Goal: Transaction & Acquisition: Purchase product/service

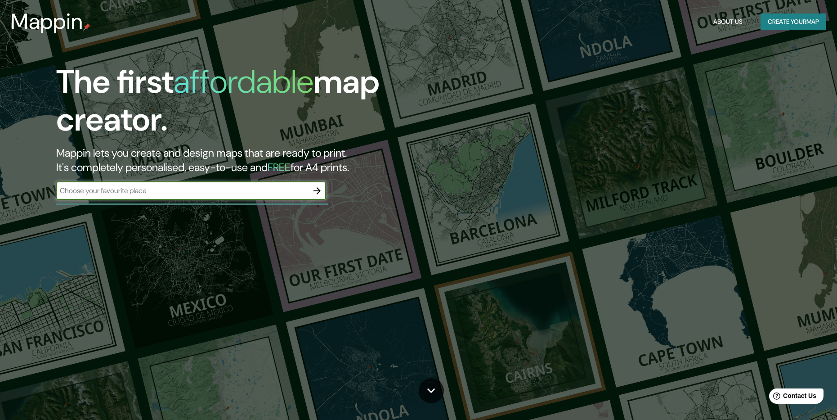
click at [136, 191] on input "text" at bounding box center [182, 190] width 252 height 10
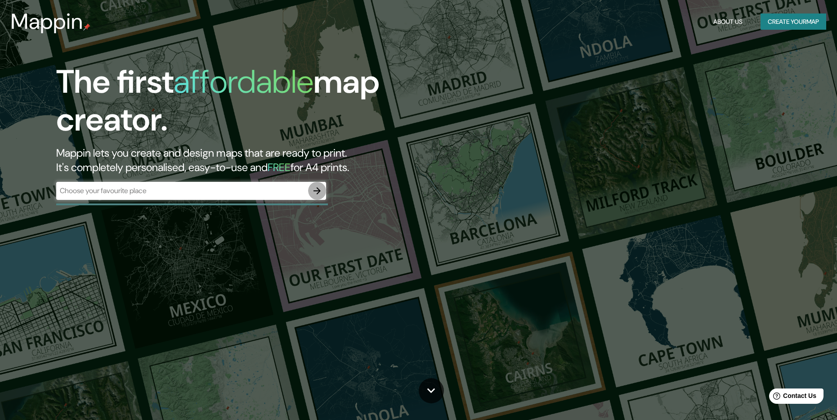
click at [318, 192] on icon "button" at bounding box center [317, 190] width 11 height 11
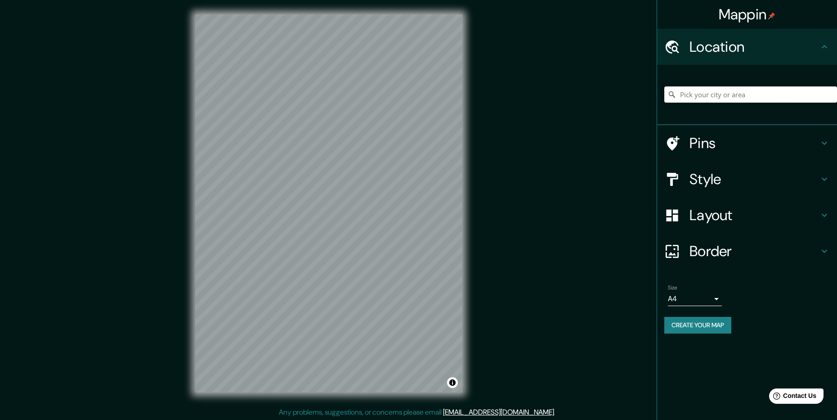
click at [727, 96] on input "Pick your city or area" at bounding box center [751, 94] width 173 height 16
click at [691, 94] on input "Pick your city or area" at bounding box center [751, 94] width 173 height 16
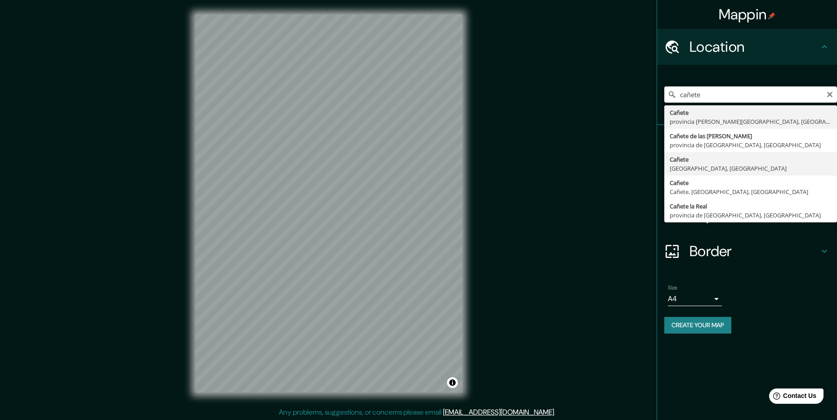
type input "Cañete, [GEOGRAPHIC_DATA], [GEOGRAPHIC_DATA]"
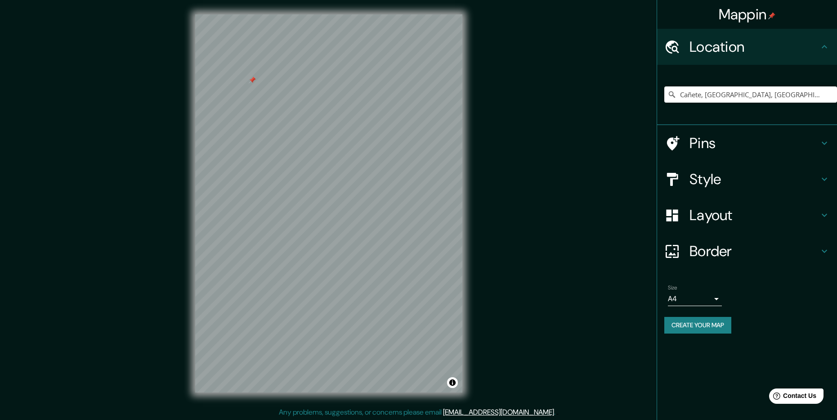
click at [712, 176] on h4 "Style" at bounding box center [755, 179] width 130 height 18
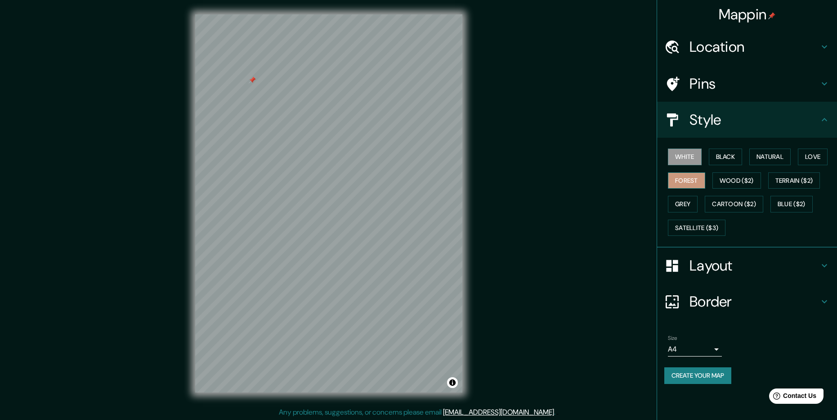
click at [688, 182] on button "Forest" at bounding box center [686, 180] width 37 height 17
click at [688, 201] on button "Grey" at bounding box center [683, 204] width 30 height 17
click at [698, 227] on button "Satellite ($3)" at bounding box center [697, 228] width 58 height 17
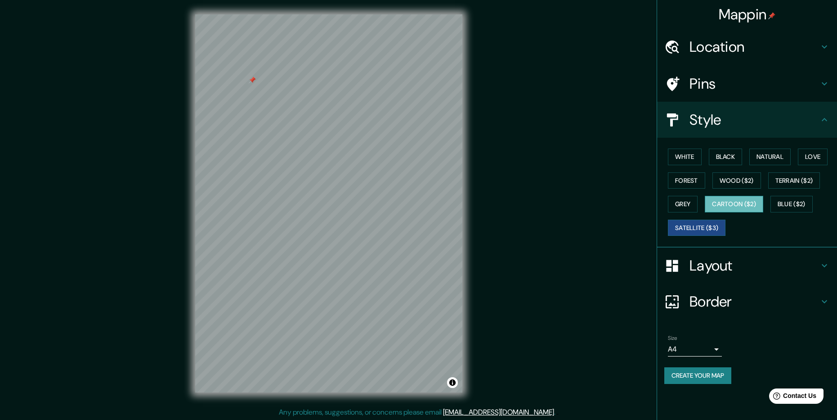
click at [723, 206] on button "Cartoon ($2)" at bounding box center [734, 204] width 58 height 17
click at [778, 202] on button "Blue ($2)" at bounding box center [792, 204] width 42 height 17
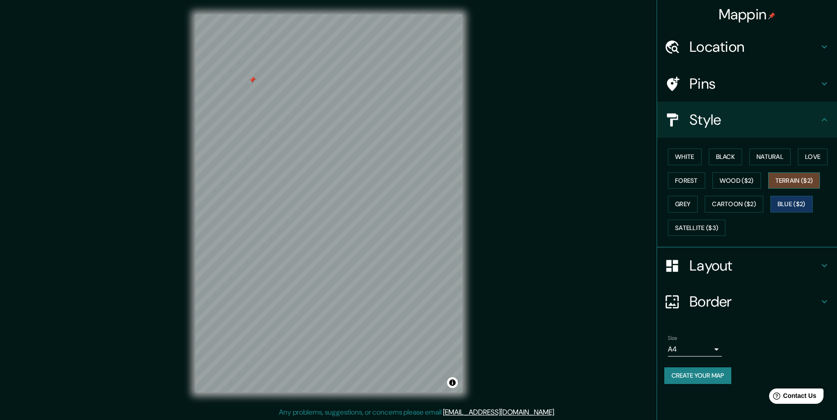
click at [791, 181] on button "Terrain ($2)" at bounding box center [795, 180] width 52 height 17
click at [806, 157] on button "Love" at bounding box center [813, 156] width 30 height 17
click at [778, 159] on button "Natural" at bounding box center [770, 156] width 41 height 17
click at [735, 160] on button "Black" at bounding box center [726, 156] width 34 height 17
click at [698, 159] on button "White" at bounding box center [685, 156] width 34 height 17
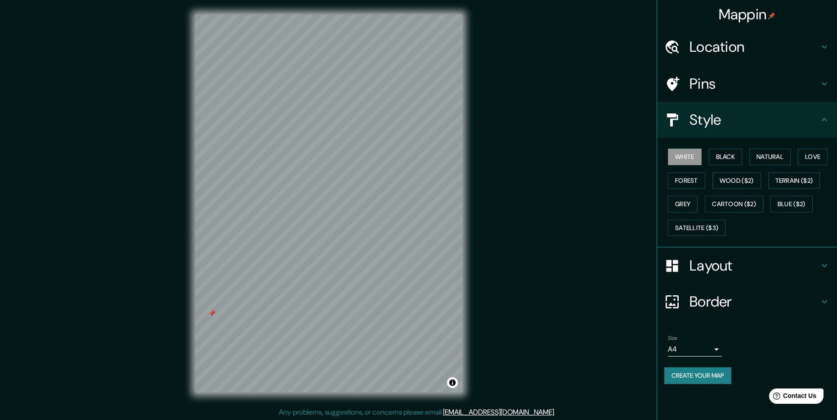
click at [725, 267] on h4 "Layout" at bounding box center [755, 265] width 130 height 18
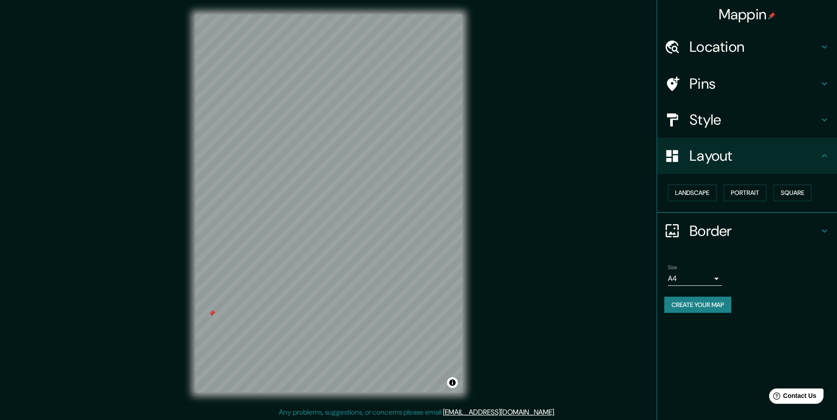
click at [726, 233] on h4 "Border" at bounding box center [755, 231] width 130 height 18
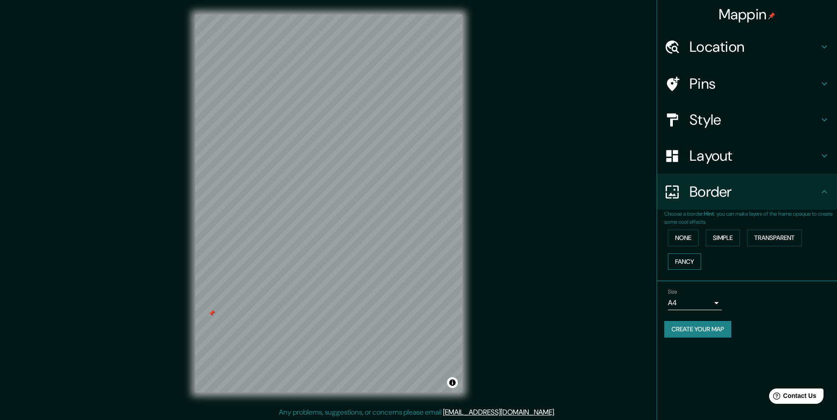
click at [685, 263] on button "Fancy" at bounding box center [684, 261] width 33 height 17
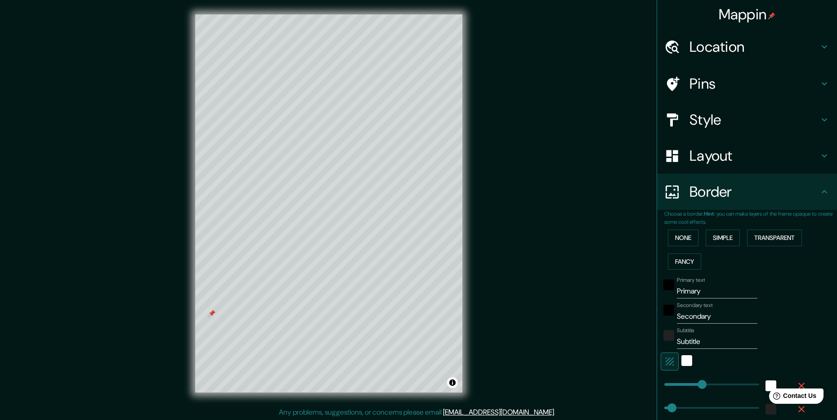
click at [694, 292] on input "Primary" at bounding box center [717, 291] width 81 height 14
type input "Primar"
type input "238"
type input "48"
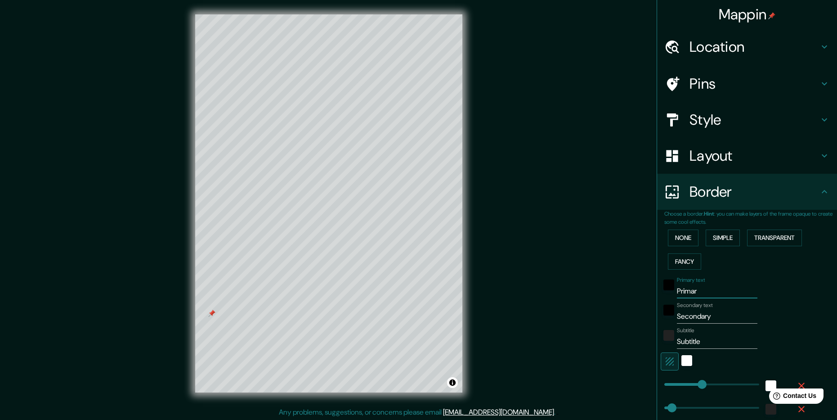
type input "24"
type input "Prima"
type input "238"
type input "48"
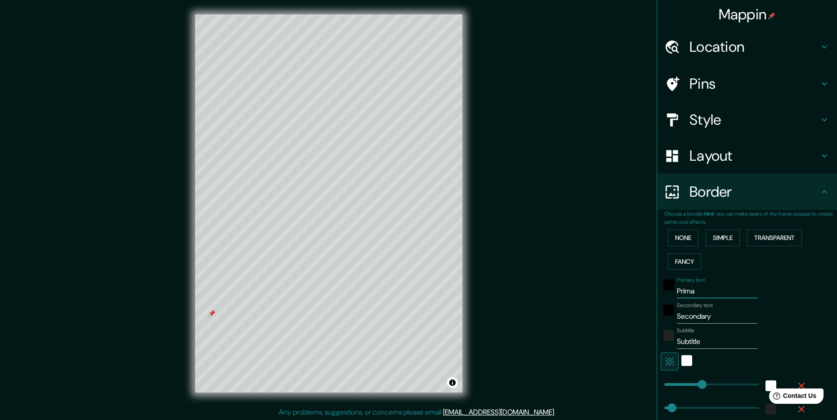
type input "24"
type input "Prim"
type input "238"
type input "48"
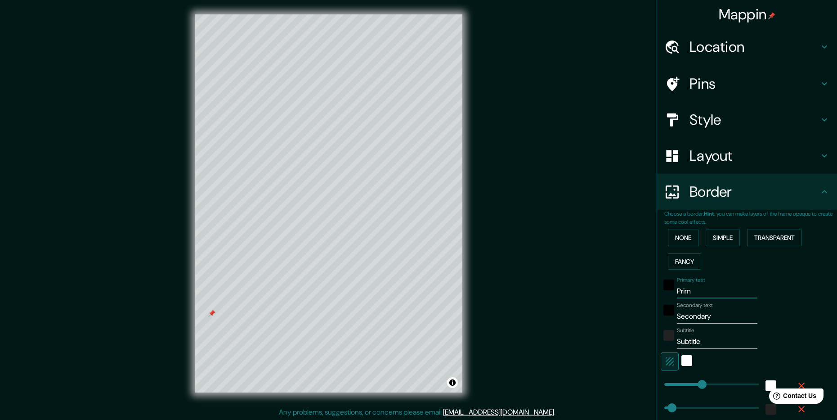
type input "24"
type input "Pri"
type input "238"
type input "48"
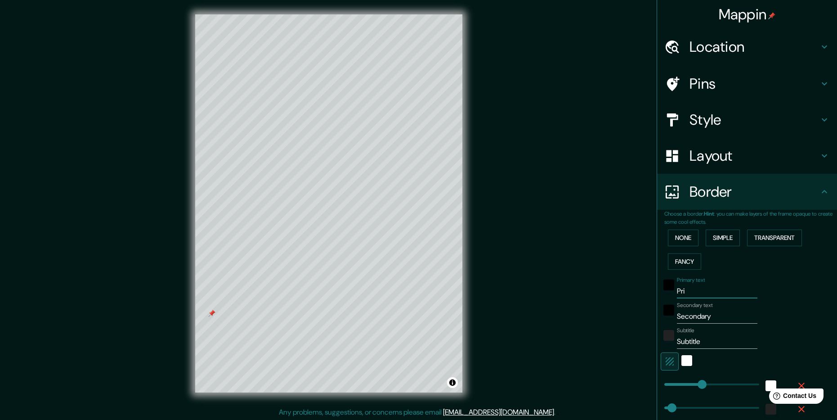
type input "24"
type input "Pr"
type input "238"
type input "48"
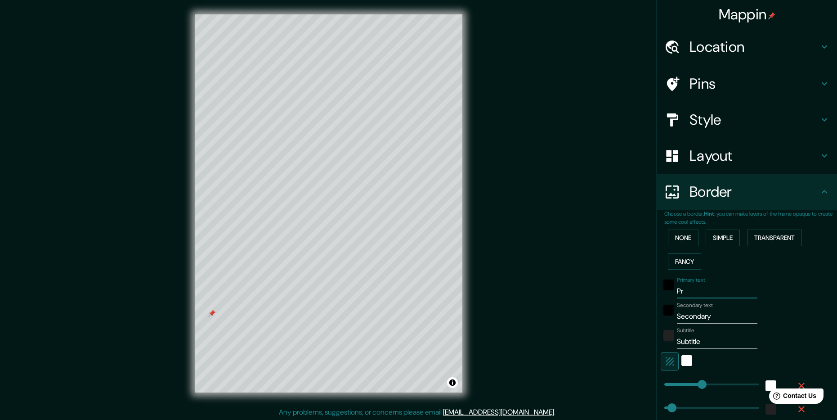
type input "24"
type input "P"
type input "238"
type input "48"
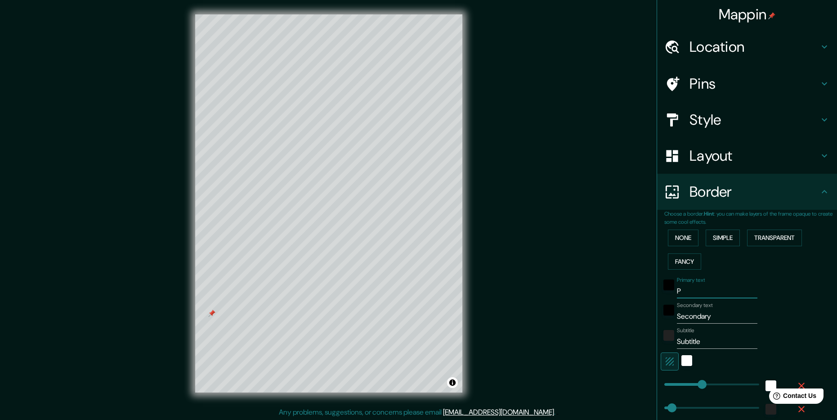
type input "24"
type input "238"
type input "48"
type input "24"
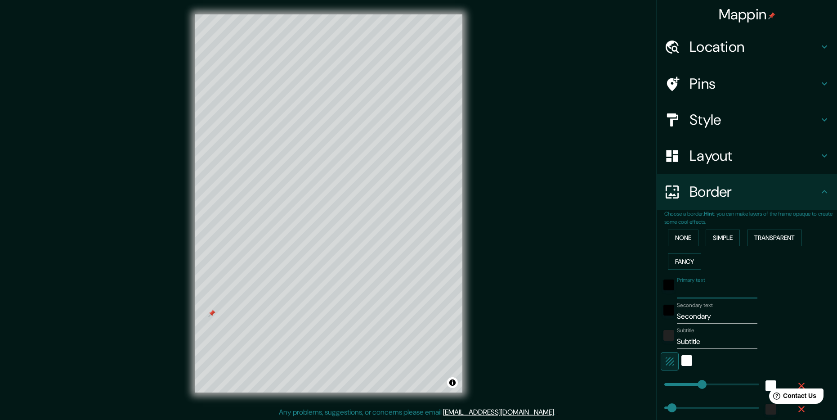
type input "C"
type input "238"
type input "48"
type input "24"
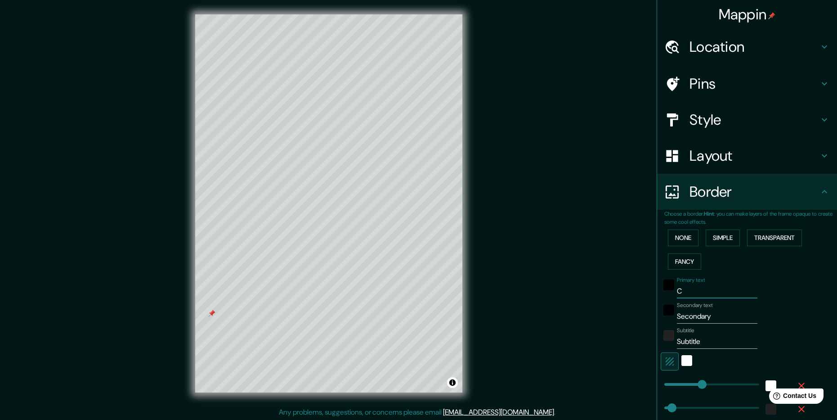
type input "Ca"
type input "238"
type input "48"
type input "24"
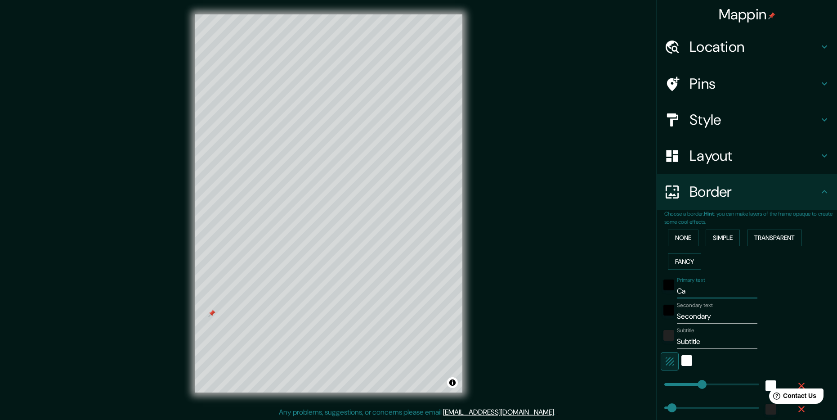
type input "Cañ"
type input "238"
type input "48"
type input "24"
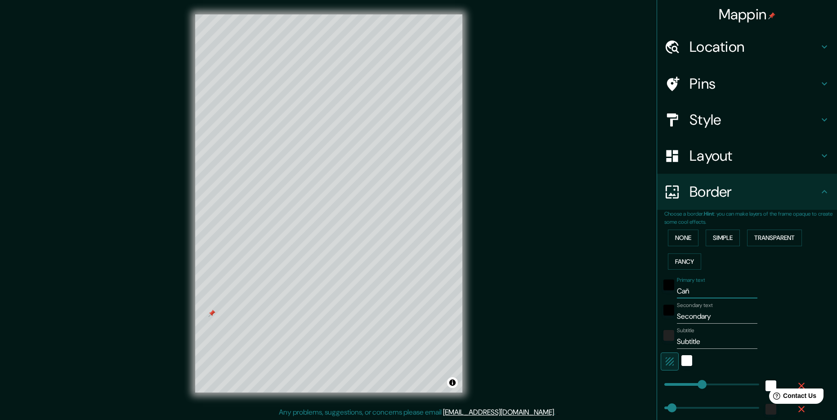
type input "Cañe"
type input "238"
type input "48"
type input "24"
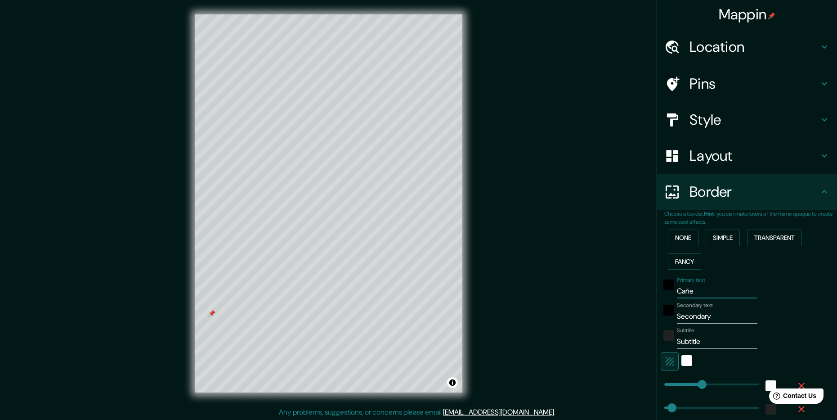
type input "Cañet"
type input "238"
type input "48"
type input "24"
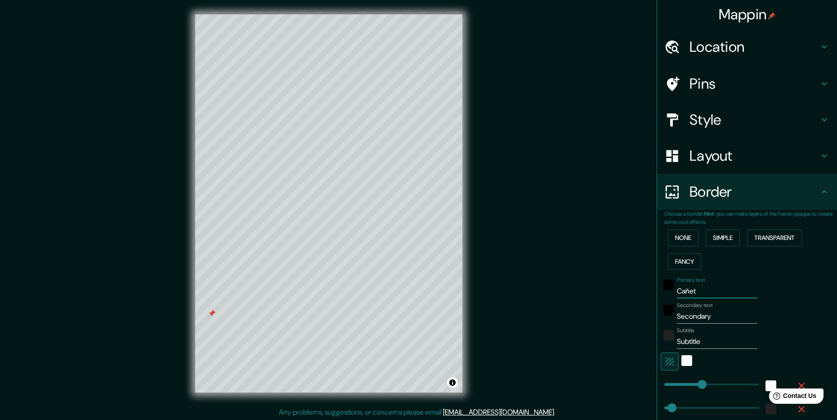
type input "Cañete"
type input "238"
type input "48"
type input "24"
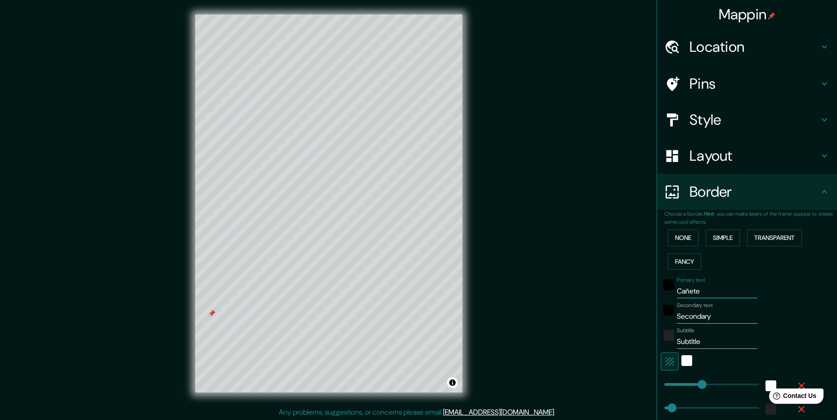
type input "Cañete"
type input "238"
type input "48"
type input "24"
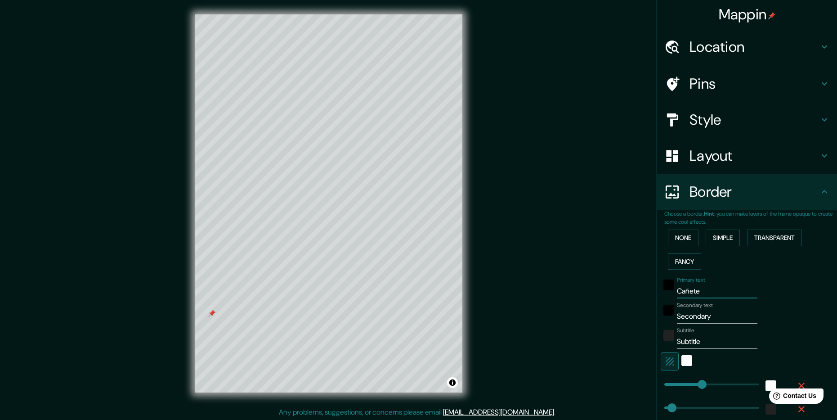
type input "Cañete d"
type input "238"
type input "48"
type input "24"
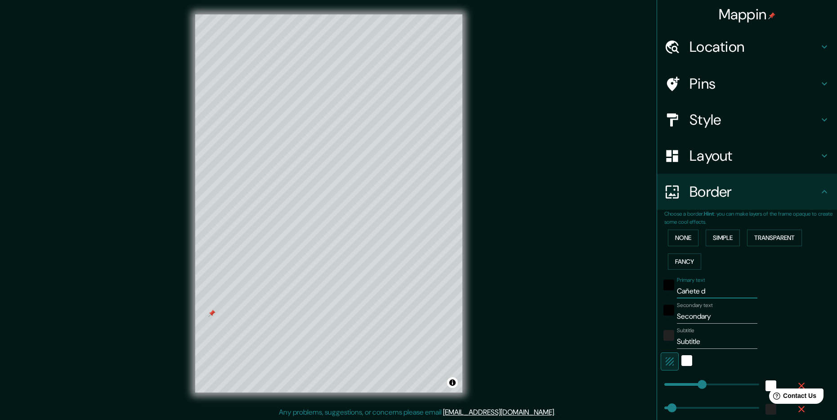
type input "Cañete de"
type input "238"
type input "48"
type input "24"
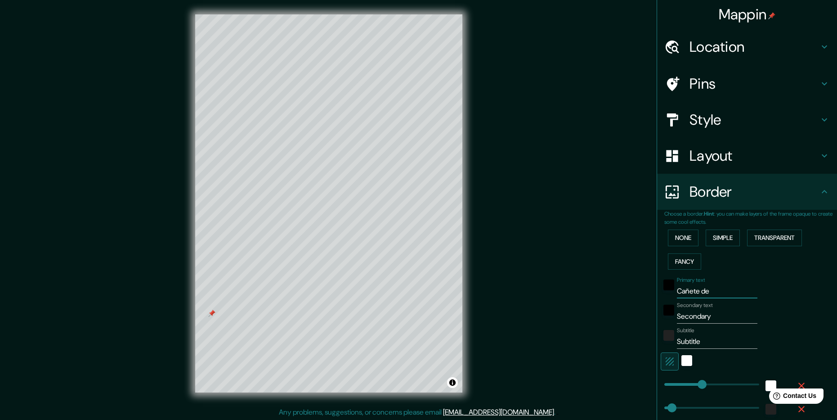
type input "Cañete de"
type input "238"
type input "48"
type input "24"
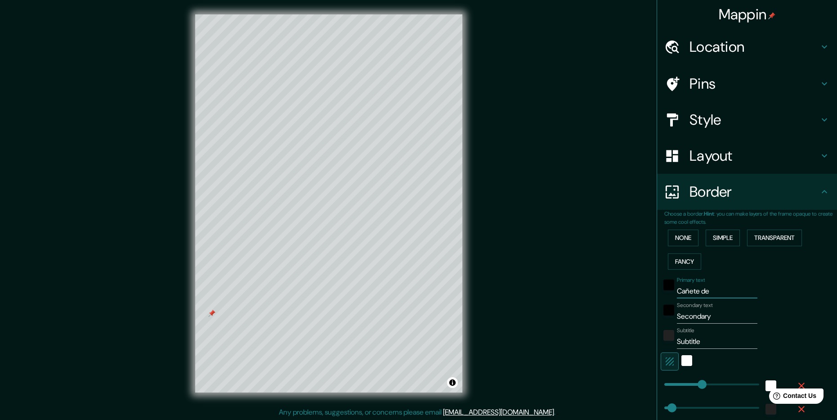
type input "Cañete de l"
type input "238"
type input "48"
type input "24"
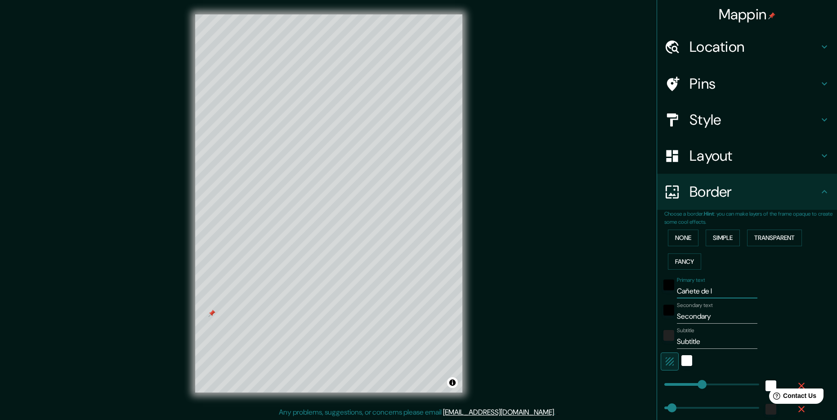
type input "Cañete de la"
type input "238"
type input "48"
type input "24"
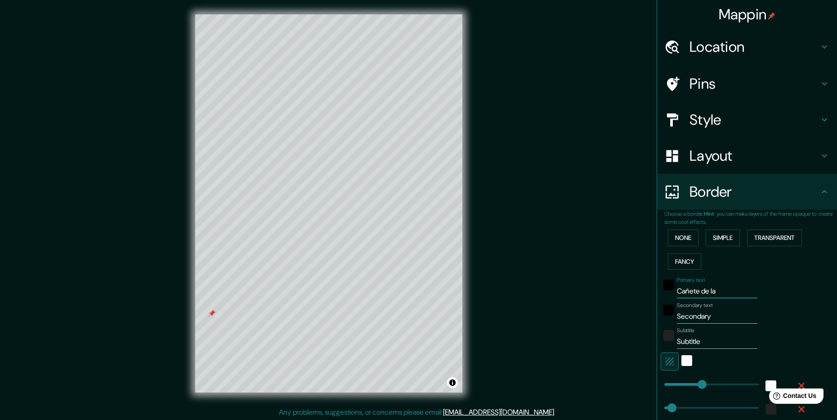
type input "Cañete de la"
type input "238"
type input "48"
type input "24"
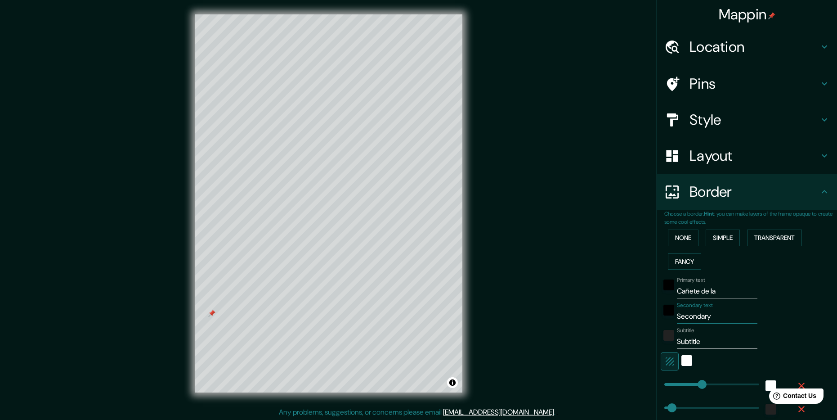
click at [710, 315] on input "Secondary" at bounding box center [717, 316] width 81 height 14
click at [710, 288] on input "Cañete de la" at bounding box center [717, 291] width 81 height 14
type input "Cañete de la"
type input "238"
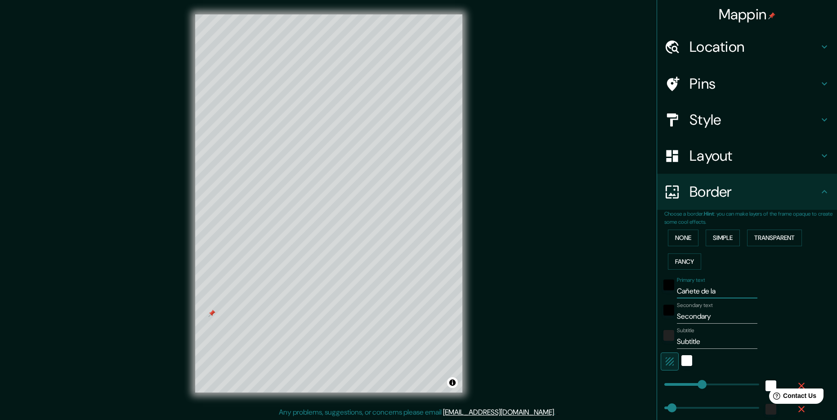
type input "48"
type input "24"
type input "Cañete de l"
type input "238"
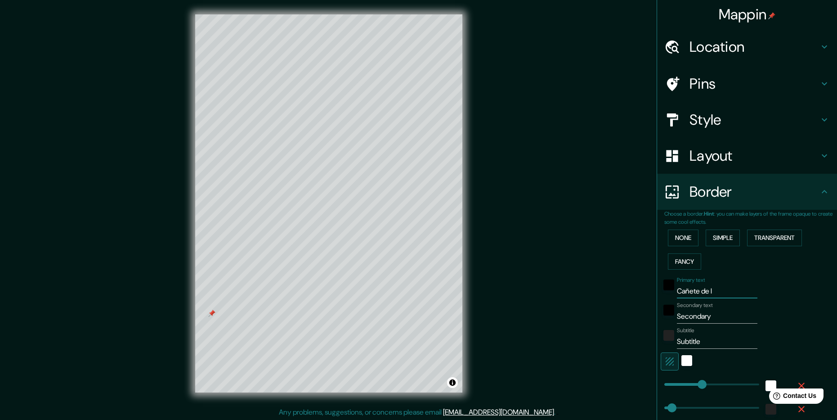
type input "48"
type input "24"
type input "Cañete de"
type input "238"
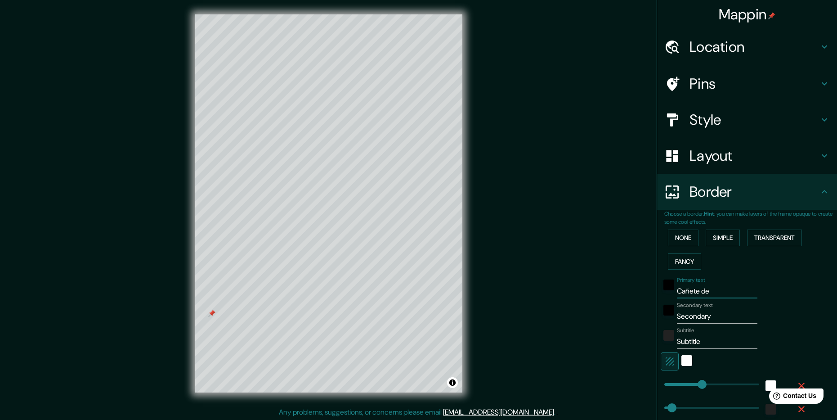
type input "48"
type input "24"
type input "Cañete de"
type input "238"
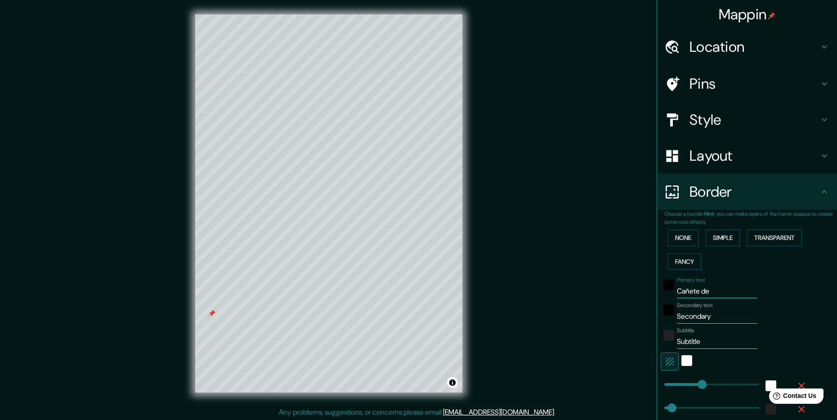
type input "48"
type input "24"
type input "Cañete d"
type input "238"
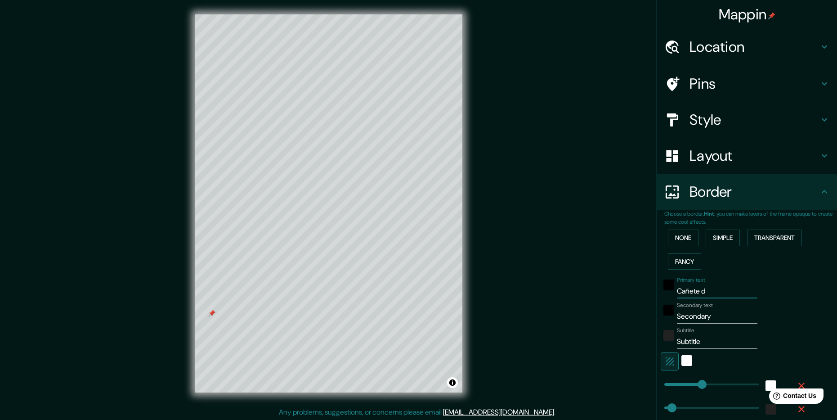
type input "48"
type input "24"
type input "Cañete"
type input "238"
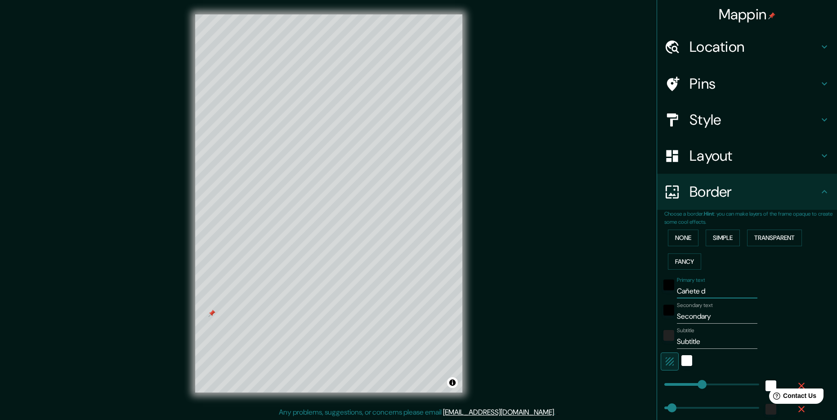
type input "48"
type input "24"
type input "Cañete"
drag, startPoint x: 708, startPoint y: 316, endPoint x: 668, endPoint y: 323, distance: 40.5
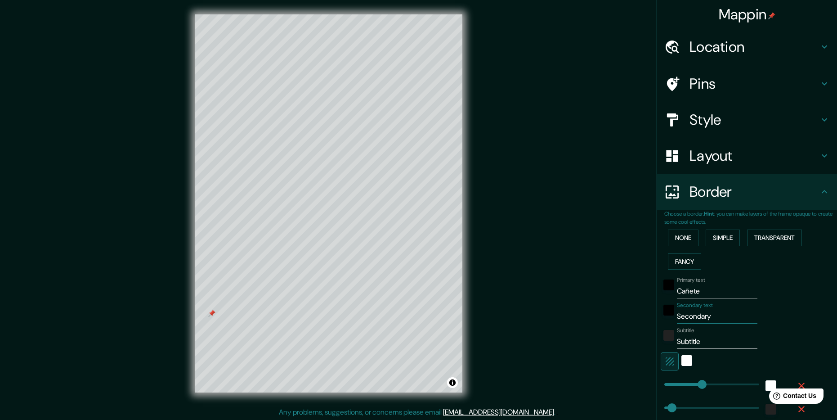
click at [668, 323] on div "Secondary text Secondary" at bounding box center [735, 313] width 148 height 22
type input "d"
type input "238"
type input "48"
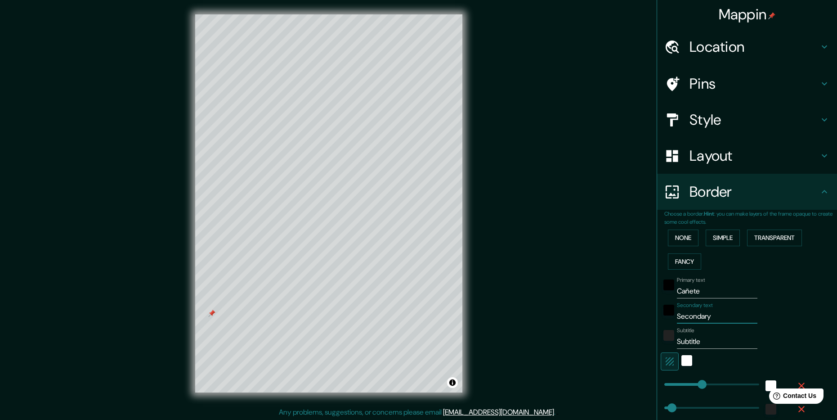
type input "24"
type input "de"
type input "238"
type input "48"
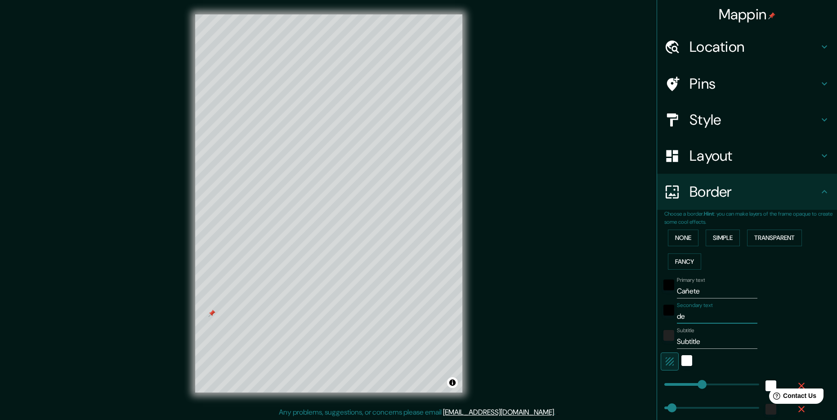
type input "24"
type input "de"
type input "238"
type input "48"
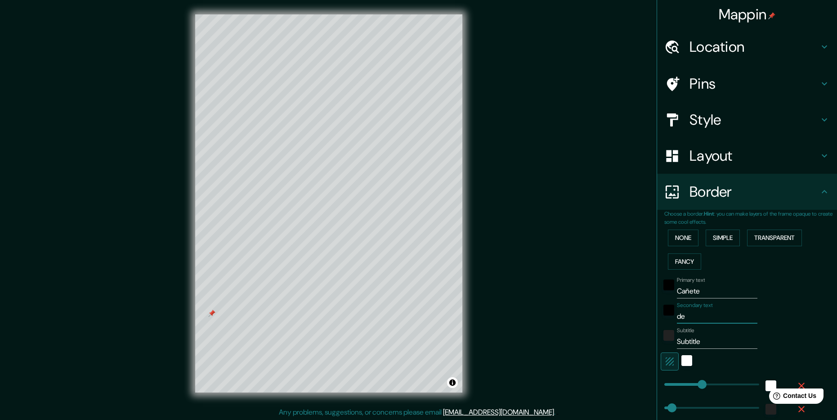
type input "24"
type input "de l"
type input "238"
type input "48"
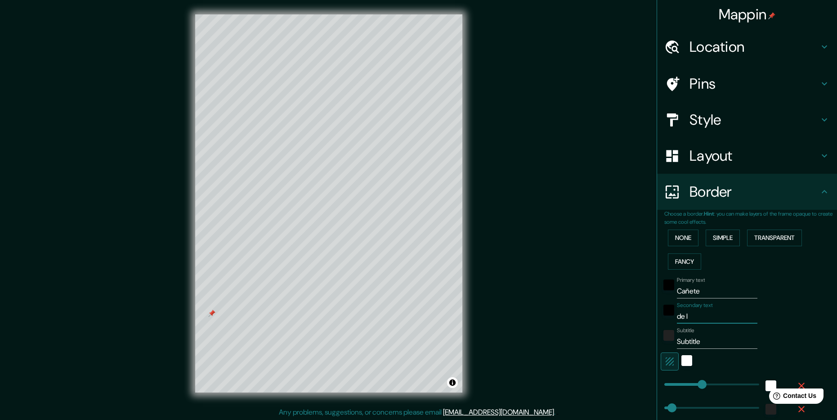
type input "24"
type input "de la"
type input "238"
type input "48"
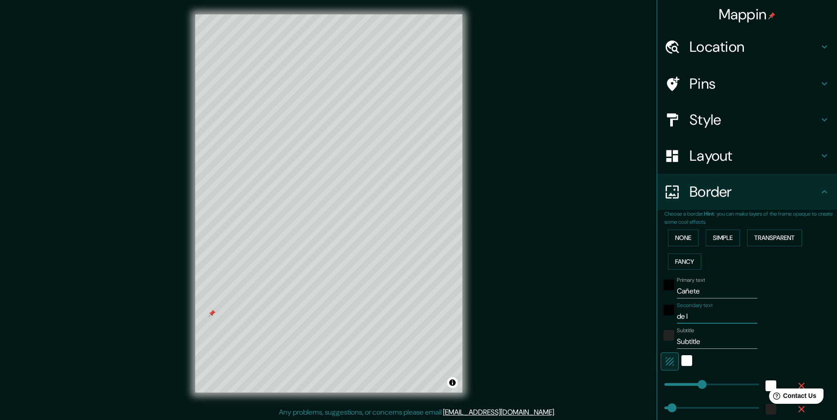
type input "24"
type input "de la"
type input "238"
type input "48"
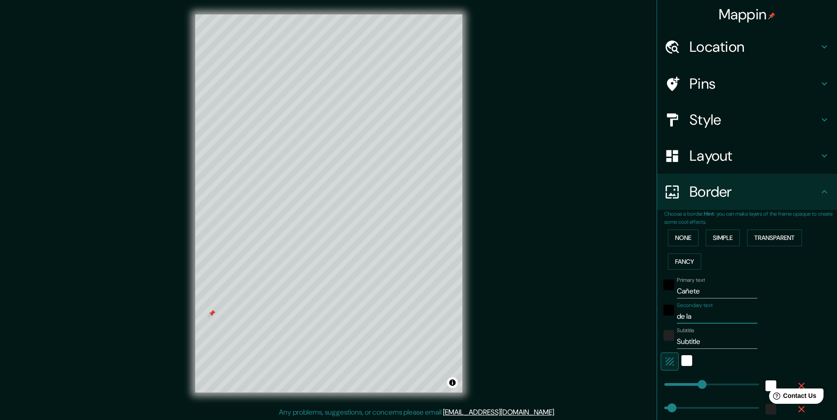
type input "24"
type input "de la f"
type input "238"
type input "48"
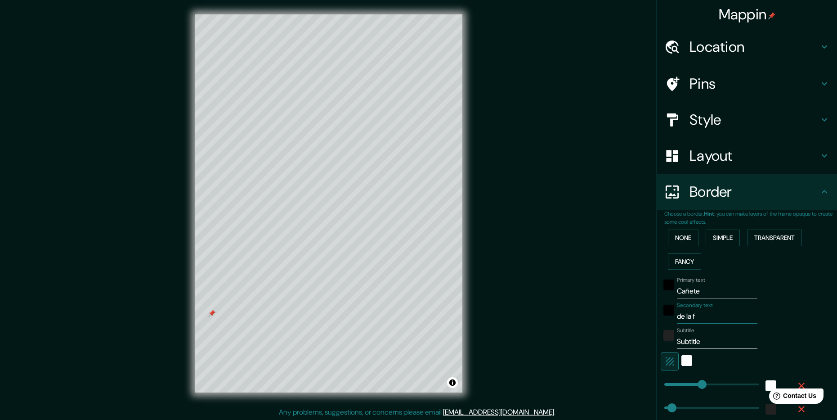
type input "24"
type input "de la fr"
type input "238"
type input "48"
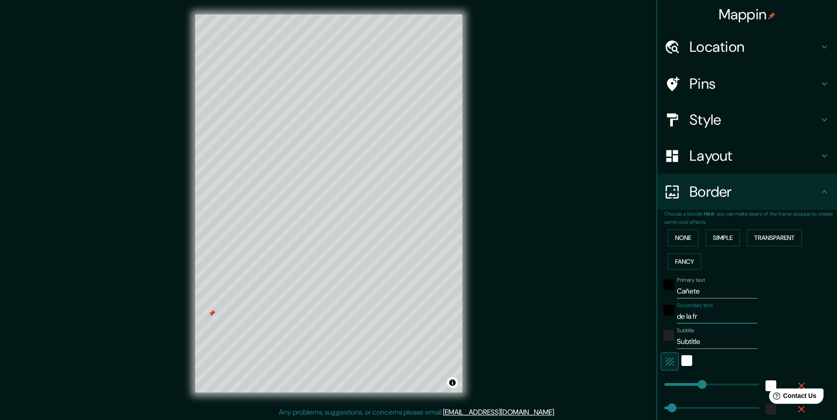
type input "24"
type input "de la fro"
type input "238"
type input "48"
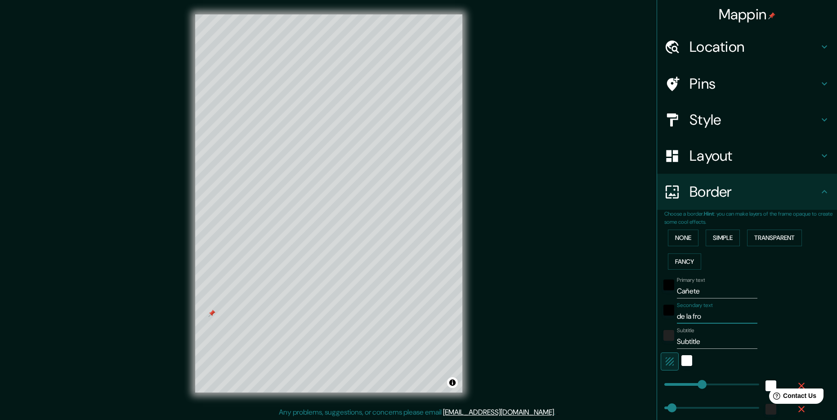
type input "24"
type input "de la fron"
type input "238"
type input "48"
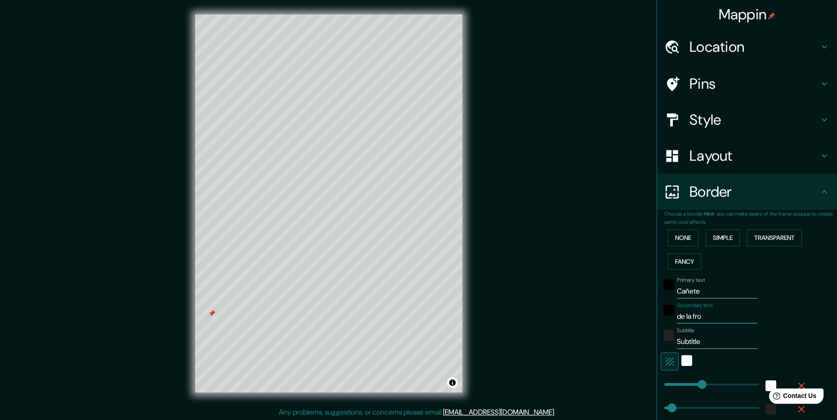
type input "24"
type input "de la front"
type input "238"
type input "48"
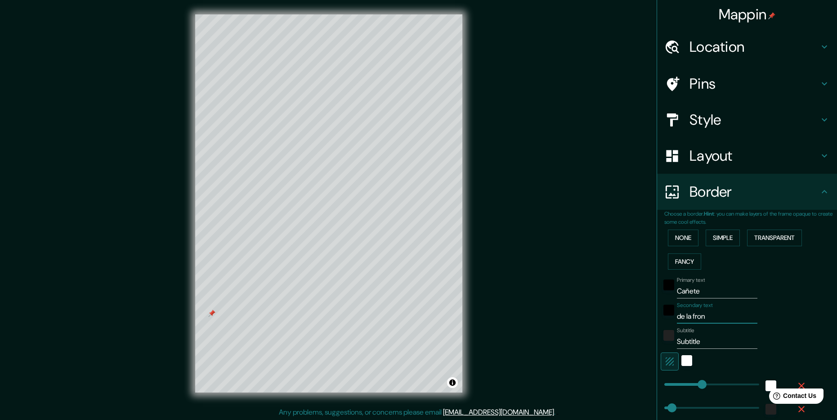
type input "24"
type input "de la fronte"
type input "238"
type input "48"
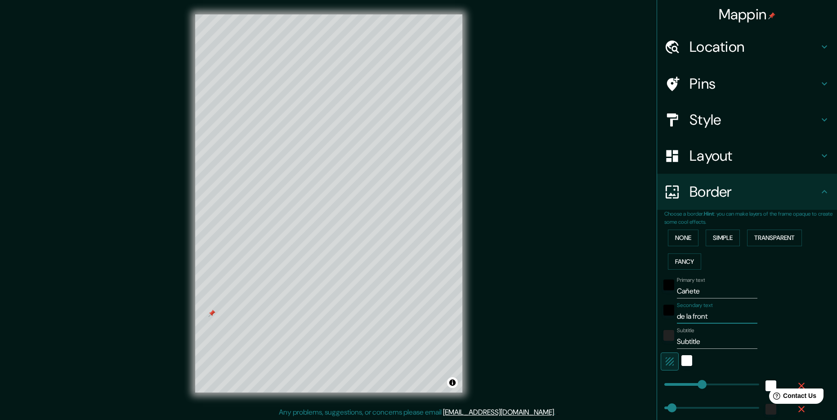
type input "24"
type input "de la fronter"
type input "238"
type input "48"
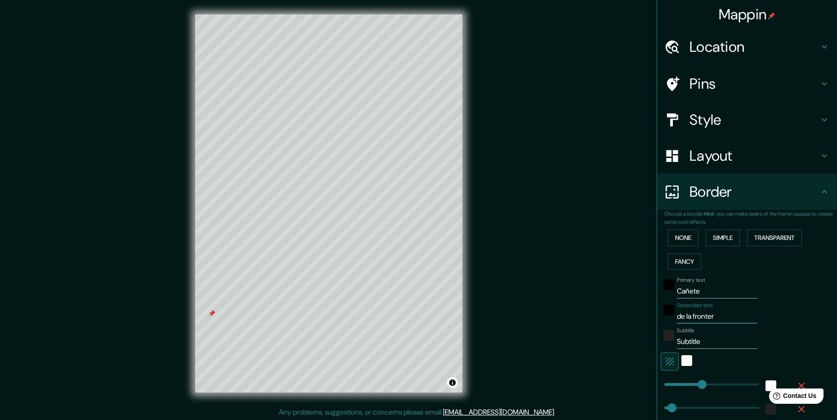
type input "24"
type input "de la frontera"
type input "238"
type input "48"
click at [687, 340] on input "Subtitle" at bounding box center [717, 341] width 81 height 14
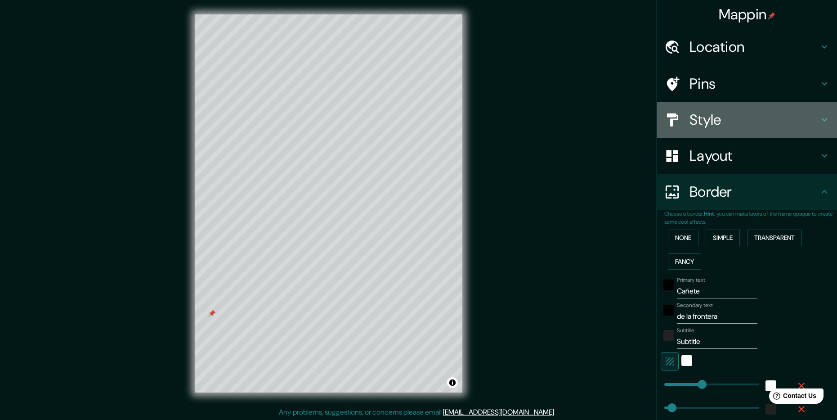
click at [745, 120] on h4 "Style" at bounding box center [755, 120] width 130 height 18
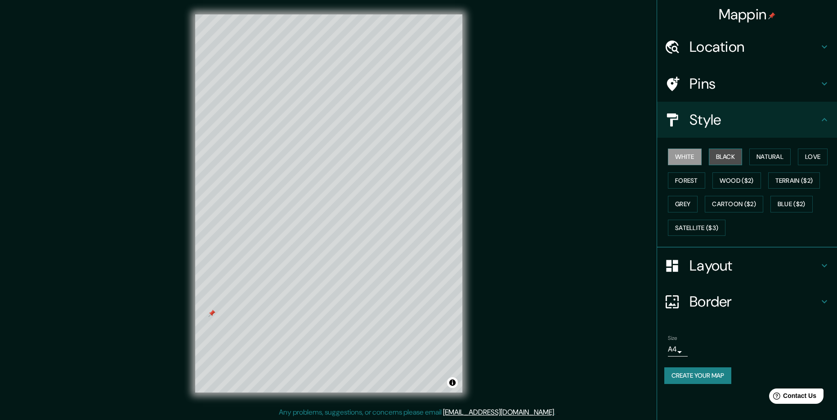
click at [731, 157] on button "Black" at bounding box center [726, 156] width 34 height 17
click at [764, 157] on button "Natural" at bounding box center [770, 156] width 41 height 17
click at [804, 157] on button "Love" at bounding box center [813, 156] width 30 height 17
click at [797, 181] on button "Terrain ($2)" at bounding box center [795, 180] width 52 height 17
click at [787, 202] on button "Blue ($2)" at bounding box center [792, 204] width 42 height 17
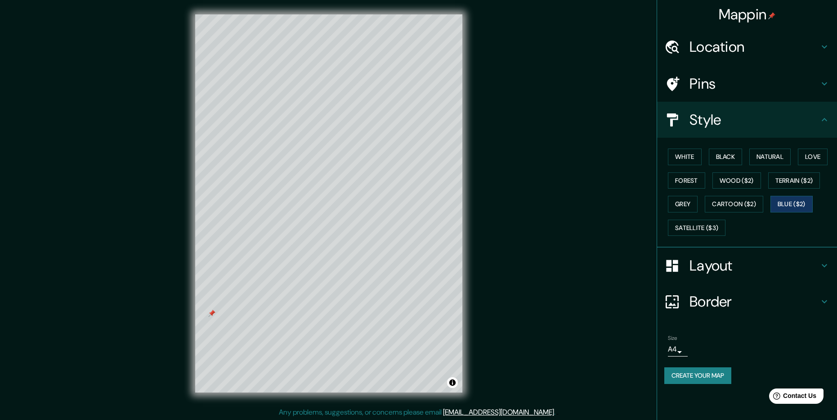
click at [716, 268] on h4 "Layout" at bounding box center [755, 265] width 130 height 18
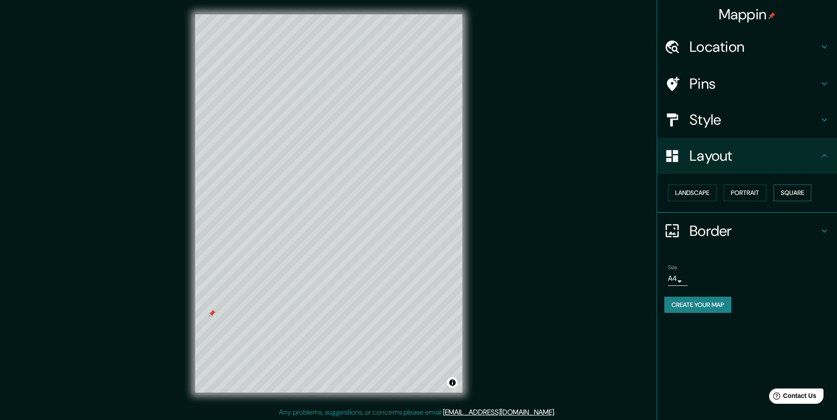
click at [793, 194] on button "Square" at bounding box center [793, 192] width 38 height 17
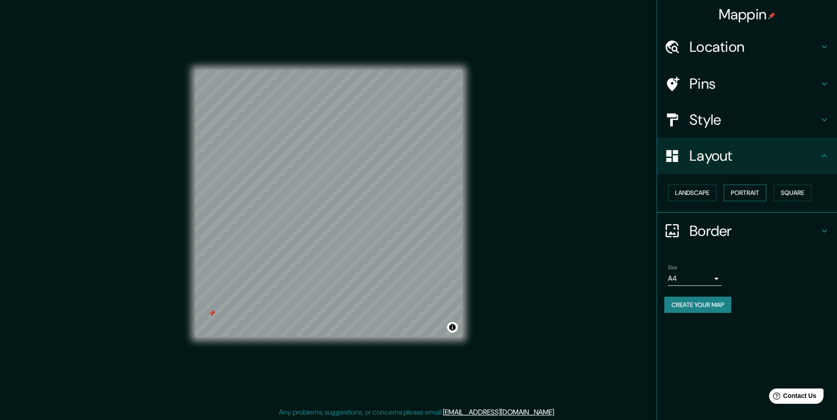
click at [756, 193] on button "Portrait" at bounding box center [745, 192] width 43 height 17
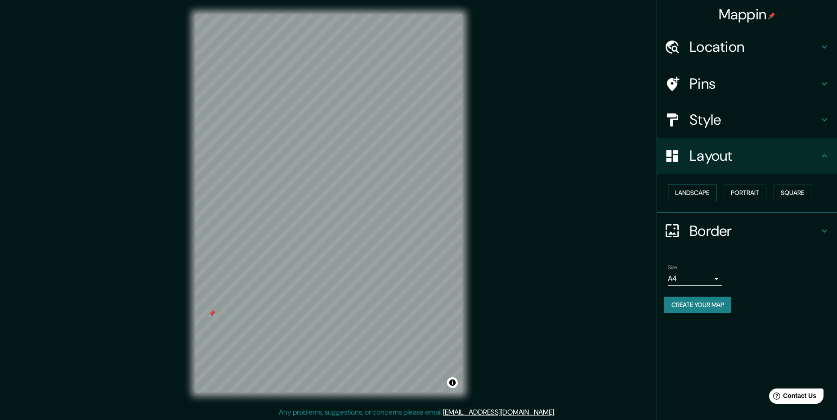
click at [705, 192] on button "Landscape" at bounding box center [692, 192] width 49 height 17
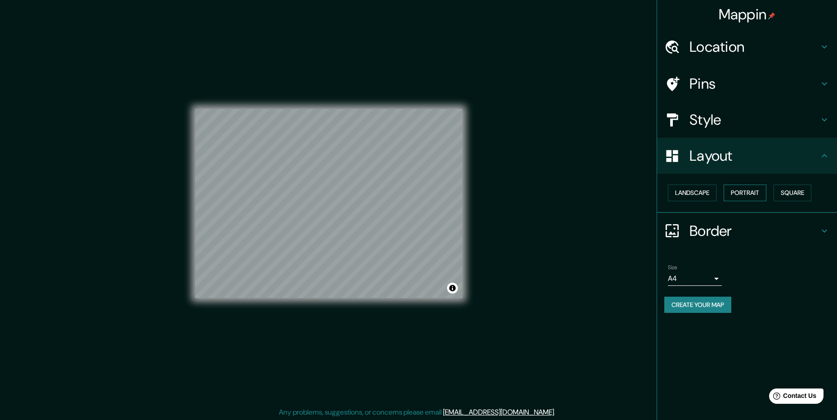
click at [753, 189] on button "Portrait" at bounding box center [745, 192] width 43 height 17
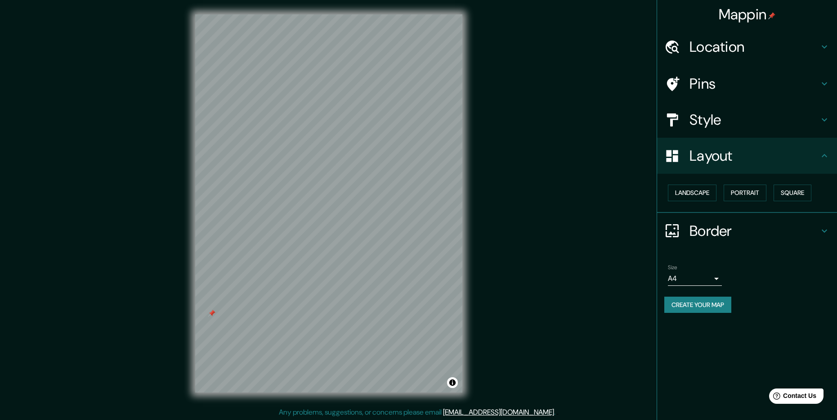
click at [735, 234] on h4 "Border" at bounding box center [755, 231] width 130 height 18
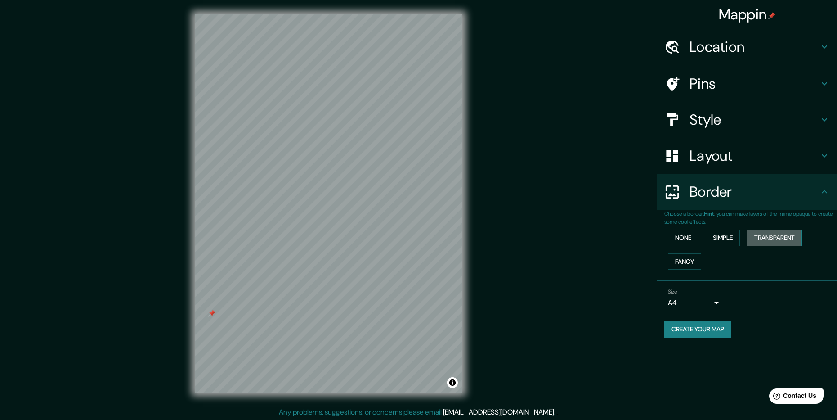
click at [782, 239] on button "Transparent" at bounding box center [774, 237] width 55 height 17
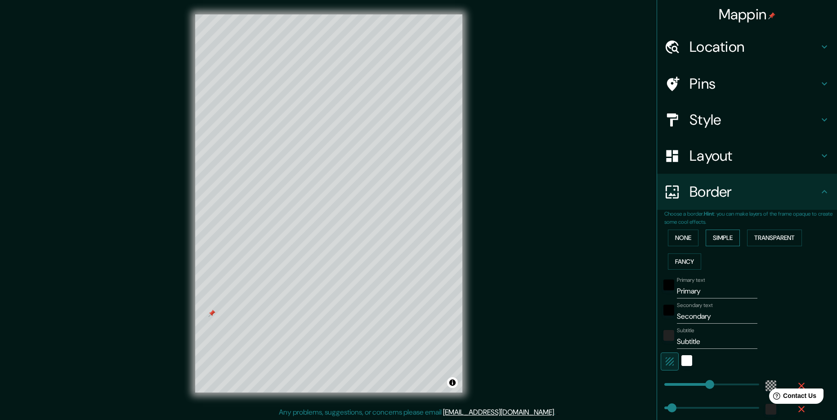
click at [724, 239] on button "Simple" at bounding box center [723, 237] width 34 height 17
click at [700, 292] on input "Primary" at bounding box center [717, 291] width 81 height 14
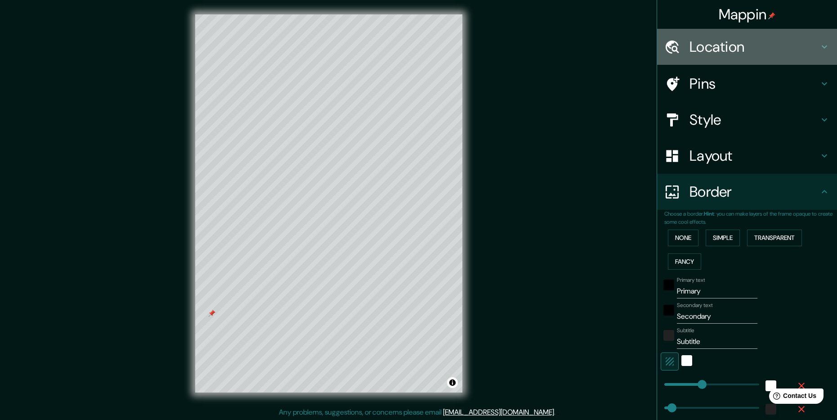
click at [743, 48] on h4 "Location" at bounding box center [755, 47] width 130 height 18
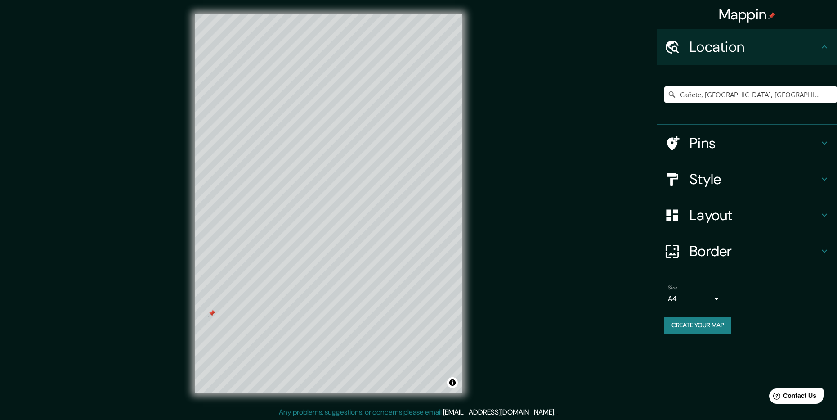
click at [711, 146] on h4 "Pins" at bounding box center [755, 143] width 130 height 18
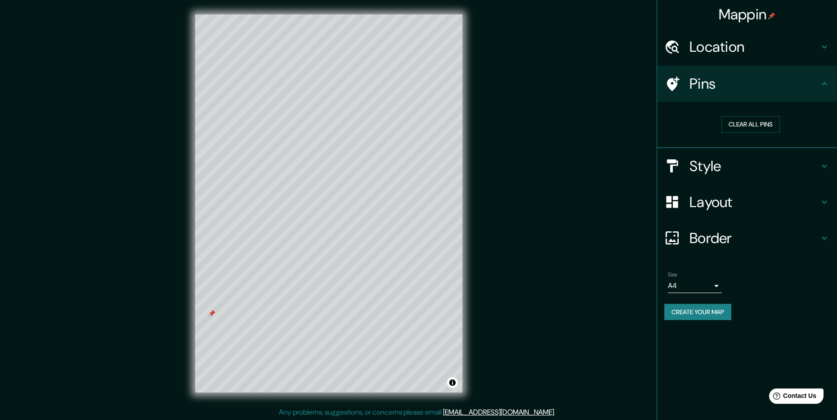
click at [717, 167] on h4 "Style" at bounding box center [755, 166] width 130 height 18
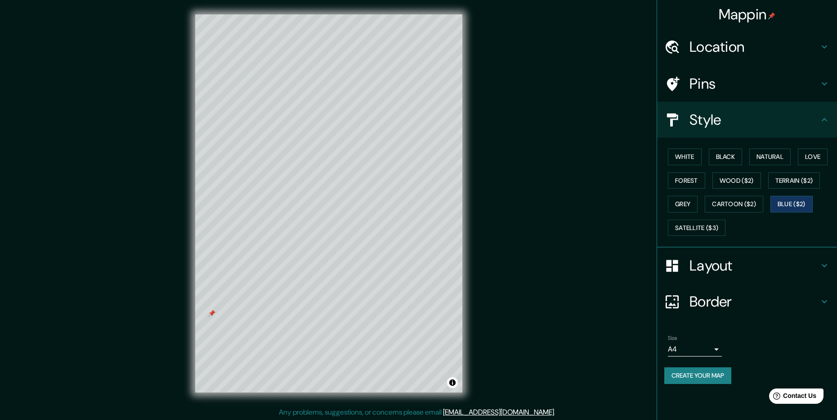
scroll to position [1, 0]
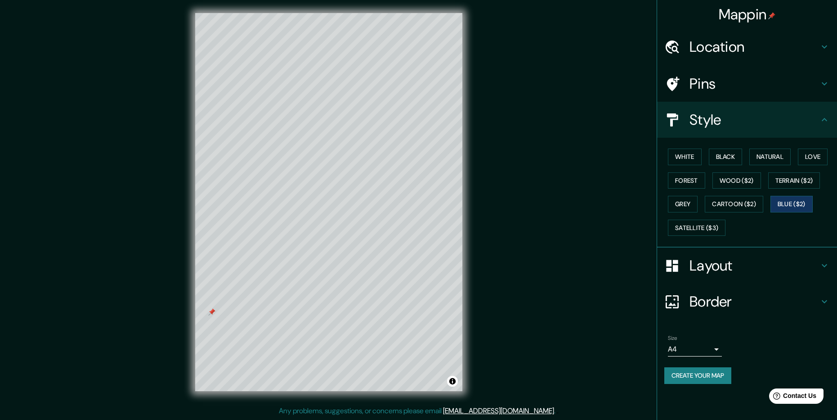
click at [712, 267] on h4 "Layout" at bounding box center [755, 265] width 130 height 18
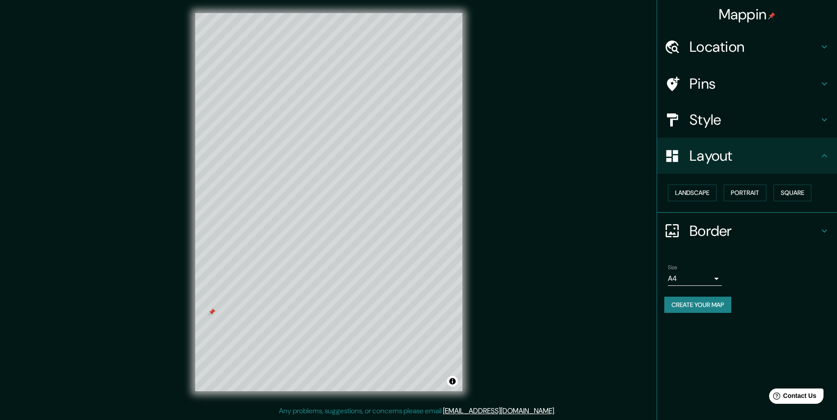
click at [715, 276] on body "Mappin Location [GEOGRAPHIC_DATA], [GEOGRAPHIC_DATA], [GEOGRAPHIC_DATA] Pins St…" at bounding box center [418, 209] width 837 height 420
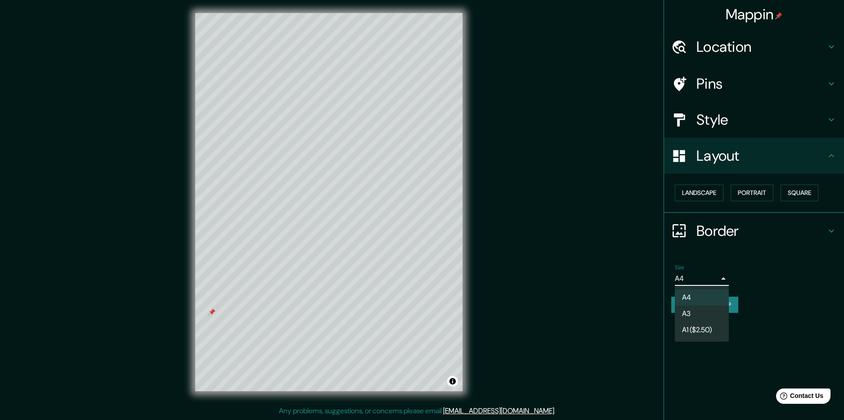
click at [693, 315] on li "A3" at bounding box center [702, 314] width 54 height 16
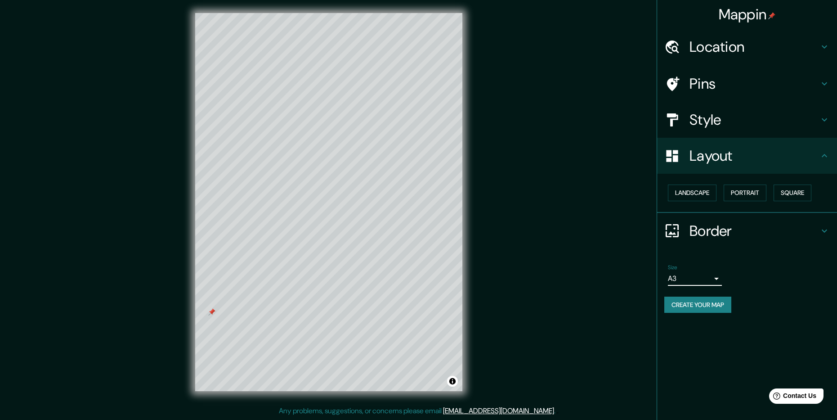
click at [721, 122] on h4 "Style" at bounding box center [755, 120] width 130 height 18
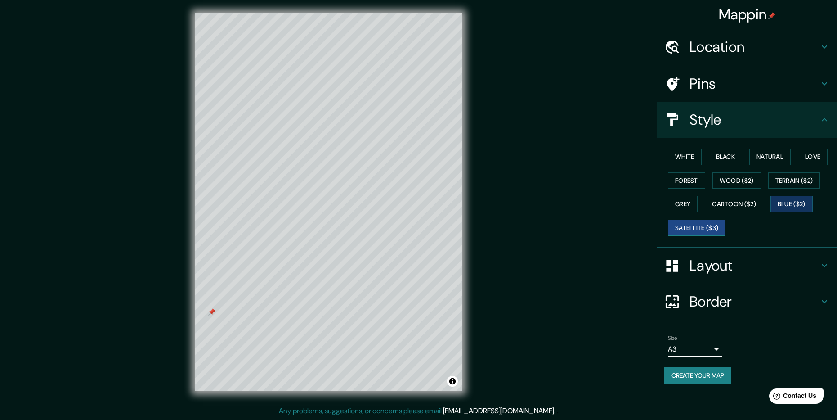
click at [697, 230] on button "Satellite ($3)" at bounding box center [697, 228] width 58 height 17
click at [684, 204] on button "Grey" at bounding box center [683, 204] width 30 height 17
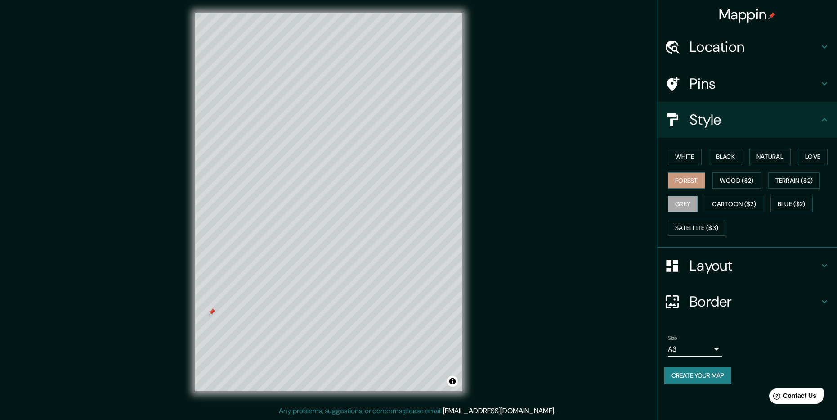
click at [681, 180] on button "Forest" at bounding box center [686, 180] width 37 height 17
click at [680, 152] on button "White" at bounding box center [685, 156] width 34 height 17
click at [680, 180] on button "Forest" at bounding box center [686, 180] width 37 height 17
click at [679, 202] on button "Grey" at bounding box center [683, 204] width 30 height 17
click at [681, 227] on button "Satellite ($3)" at bounding box center [697, 228] width 58 height 17
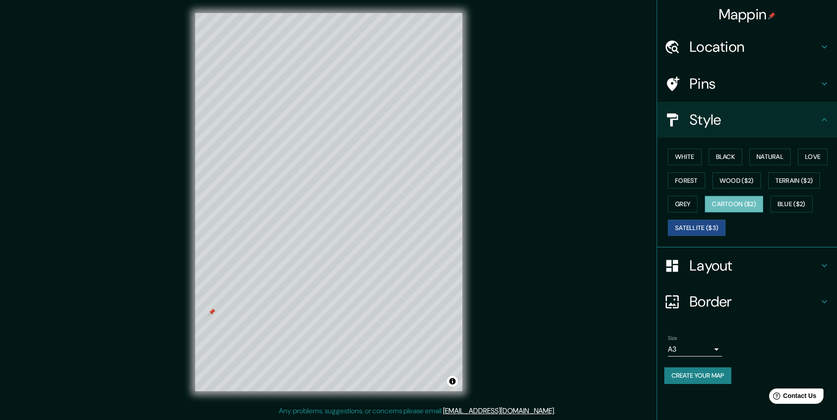
click at [720, 204] on button "Cartoon ($2)" at bounding box center [734, 204] width 58 height 17
click at [728, 180] on button "Wood ($2)" at bounding box center [737, 180] width 49 height 17
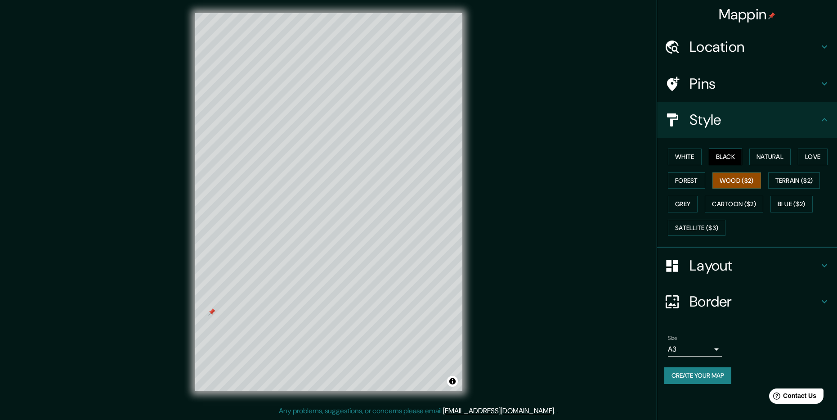
click at [730, 155] on button "Black" at bounding box center [726, 156] width 34 height 17
click at [769, 155] on button "Natural" at bounding box center [770, 156] width 41 height 17
click at [784, 179] on button "Terrain ($2)" at bounding box center [795, 180] width 52 height 17
click at [738, 182] on button "Wood ($2)" at bounding box center [737, 180] width 49 height 17
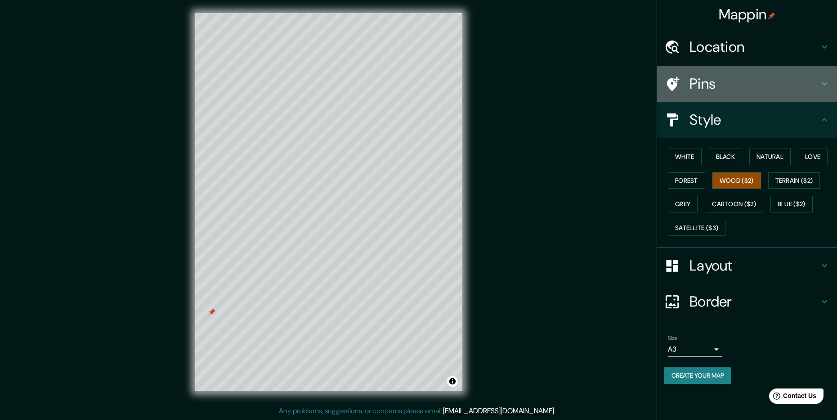
click at [701, 84] on h4 "Pins" at bounding box center [755, 84] width 130 height 18
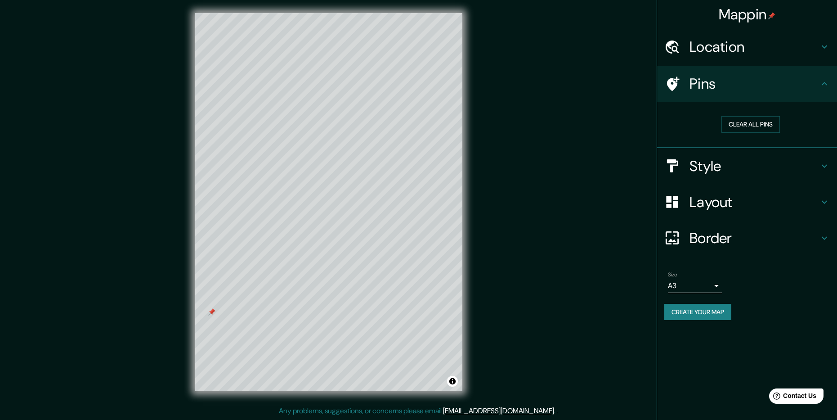
click at [719, 171] on h4 "Style" at bounding box center [755, 166] width 130 height 18
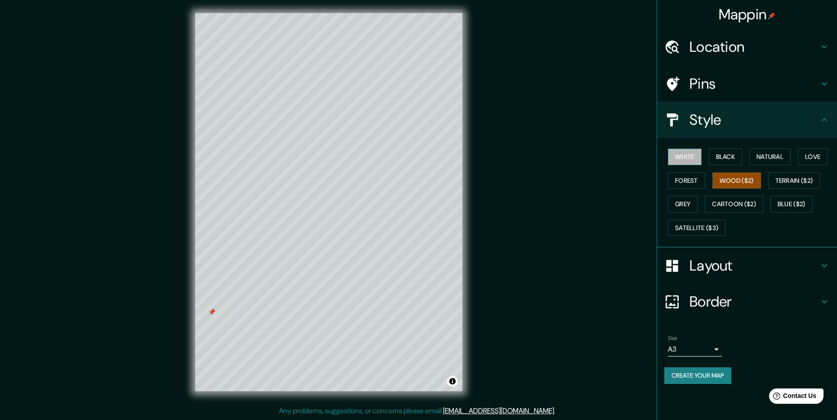
click at [692, 159] on button "White" at bounding box center [685, 156] width 34 height 17
click at [724, 155] on button "Black" at bounding box center [726, 156] width 34 height 17
click at [759, 156] on button "Natural" at bounding box center [770, 156] width 41 height 17
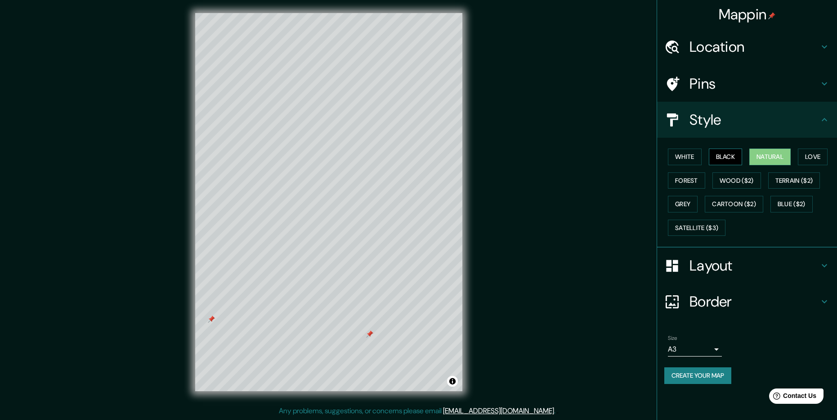
click at [726, 156] on button "Black" at bounding box center [726, 156] width 34 height 17
click at [368, 333] on div at bounding box center [369, 333] width 7 height 7
click at [213, 322] on div at bounding box center [211, 318] width 7 height 7
click at [690, 155] on button "White" at bounding box center [685, 156] width 34 height 17
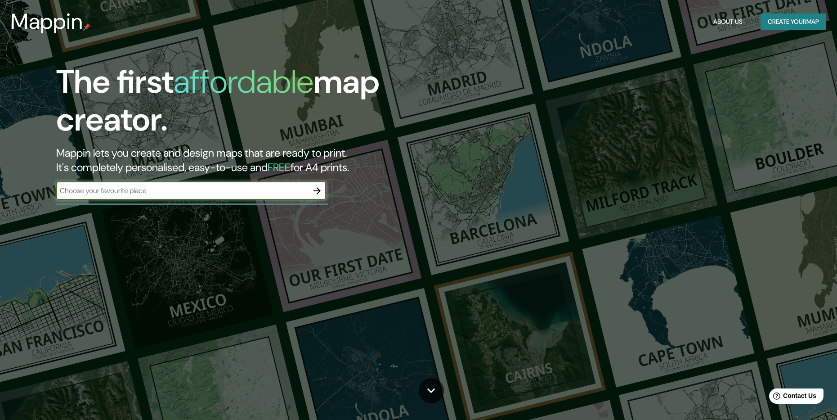
click at [240, 193] on input "text" at bounding box center [182, 190] width 252 height 10
click at [318, 191] on icon "button" at bounding box center [317, 190] width 11 height 11
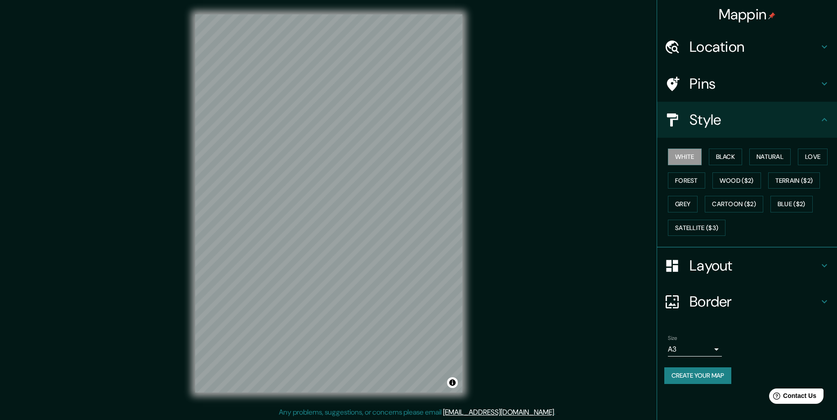
click at [725, 45] on h4 "Location" at bounding box center [755, 47] width 130 height 18
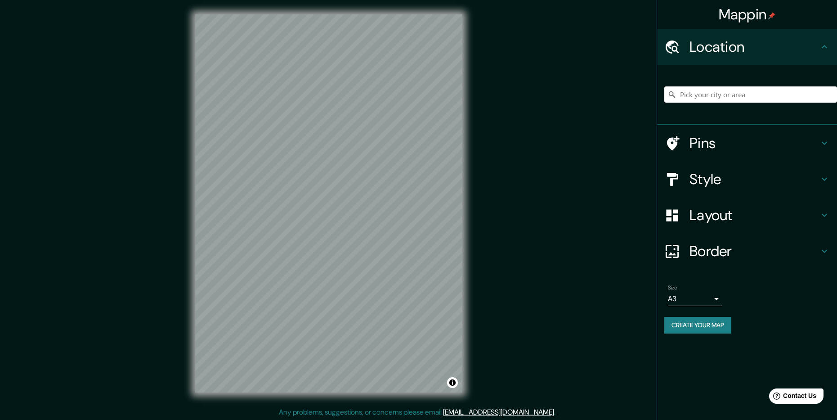
click at [726, 96] on input "Pick your city or area" at bounding box center [751, 94] width 173 height 16
click at [729, 180] on h4 "Style" at bounding box center [755, 179] width 130 height 18
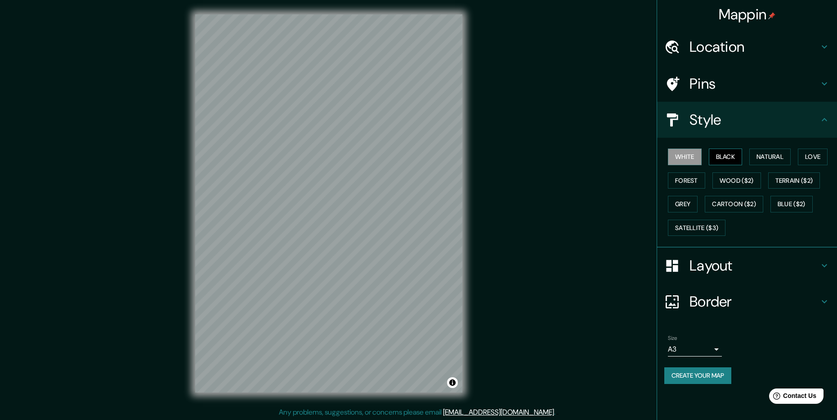
click at [727, 155] on button "Black" at bounding box center [726, 156] width 34 height 17
click at [762, 157] on button "Natural" at bounding box center [770, 156] width 41 height 17
click at [813, 158] on button "Love" at bounding box center [813, 156] width 30 height 17
click at [692, 179] on button "Forest" at bounding box center [686, 180] width 37 height 17
click at [734, 178] on button "Wood ($2)" at bounding box center [737, 180] width 49 height 17
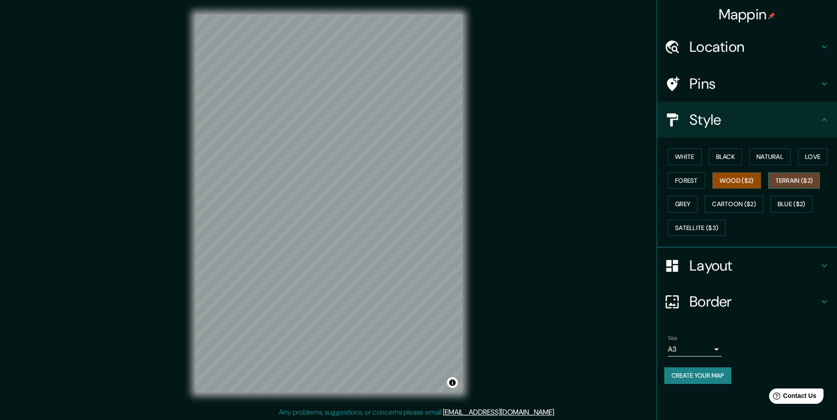
click at [796, 180] on button "Terrain ($2)" at bounding box center [795, 180] width 52 height 17
click at [686, 200] on button "Grey" at bounding box center [683, 204] width 30 height 17
click at [719, 269] on h4 "Layout" at bounding box center [755, 265] width 130 height 18
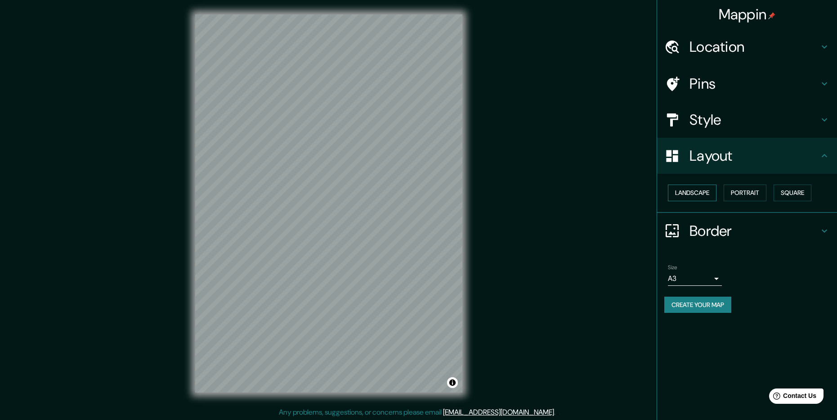
click at [697, 193] on button "Landscape" at bounding box center [692, 192] width 49 height 17
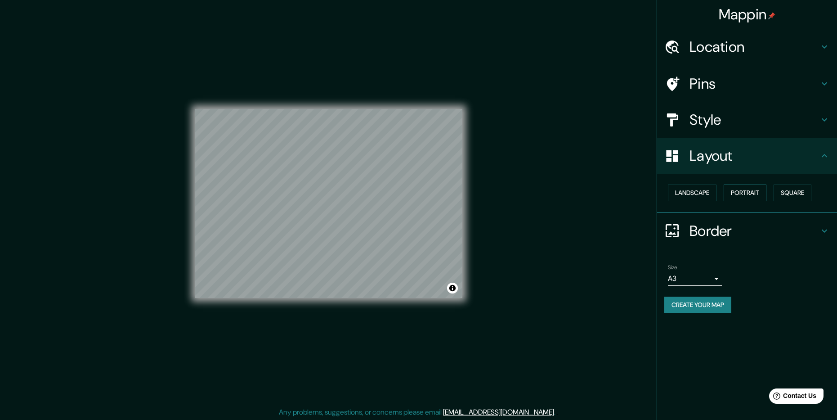
click at [747, 192] on button "Portrait" at bounding box center [745, 192] width 43 height 17
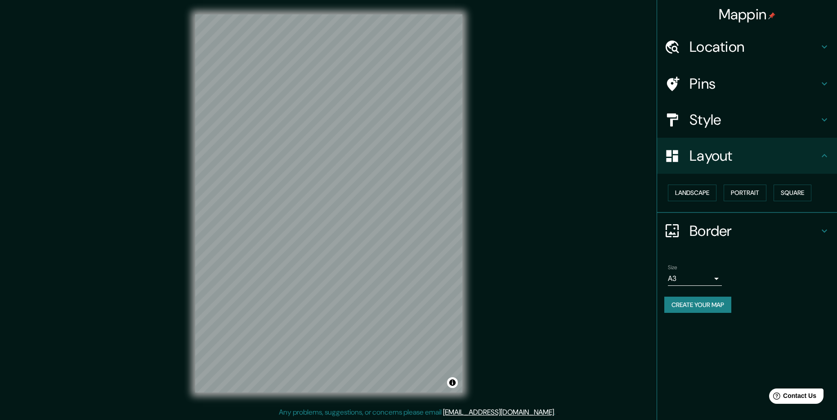
click at [758, 283] on div "Size A3 a4" at bounding box center [748, 275] width 166 height 29
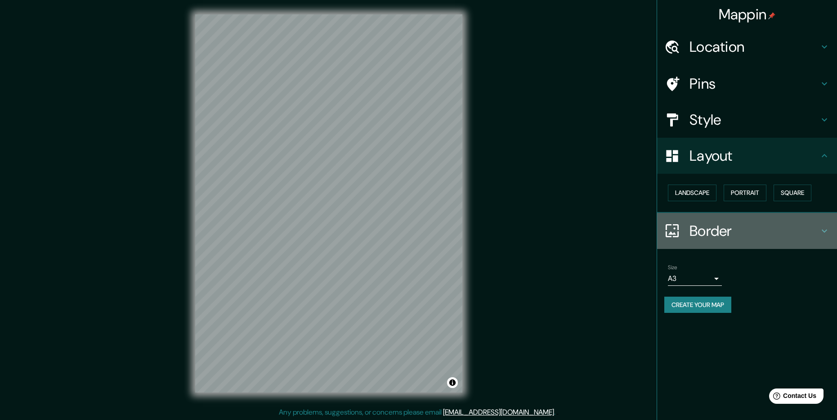
click at [775, 233] on h4 "Border" at bounding box center [755, 231] width 130 height 18
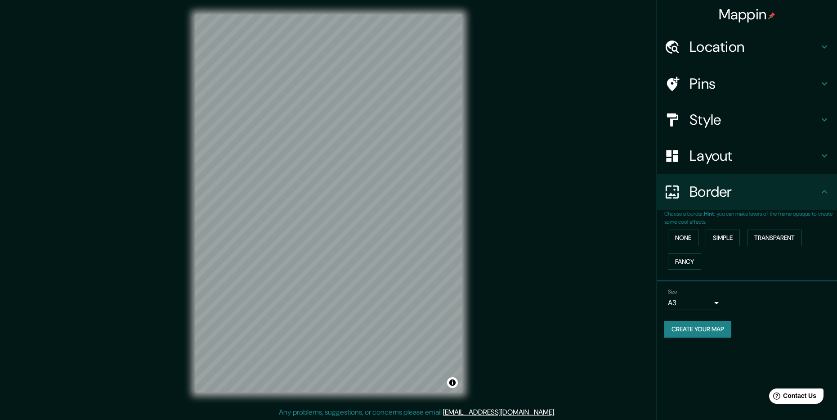
scroll to position [1, 0]
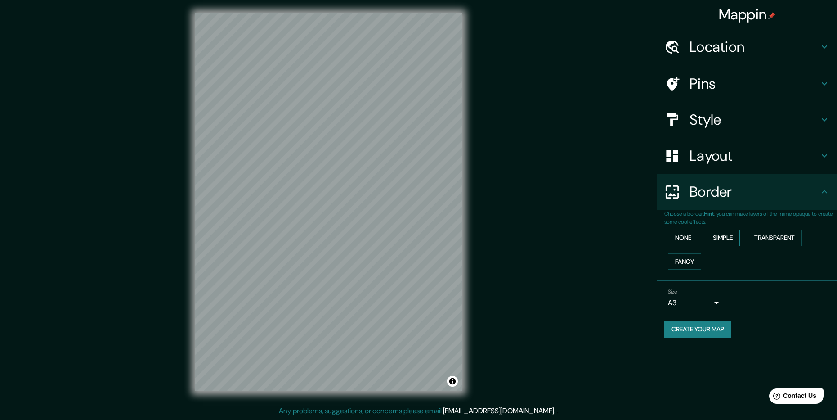
click at [730, 237] on button "Simple" at bounding box center [723, 237] width 34 height 17
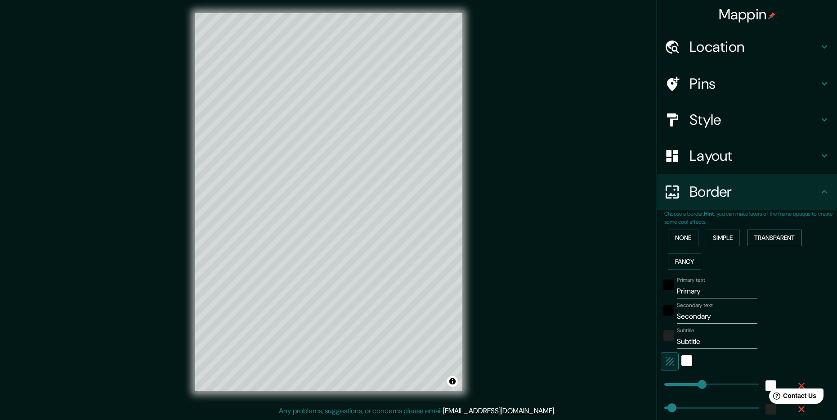
click at [761, 233] on button "Transparent" at bounding box center [774, 237] width 55 height 17
click at [685, 265] on button "Fancy" at bounding box center [684, 261] width 33 height 17
drag, startPoint x: 698, startPoint y: 292, endPoint x: 671, endPoint y: 292, distance: 26.6
click at [677, 292] on input "Primary" at bounding box center [717, 291] width 81 height 14
drag, startPoint x: 709, startPoint y: 317, endPoint x: 659, endPoint y: 317, distance: 49.9
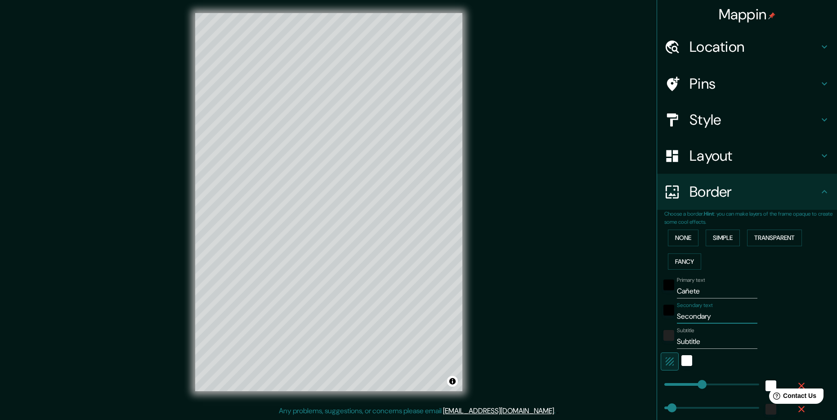
click at [661, 317] on div "Secondary text Secondary" at bounding box center [735, 313] width 148 height 22
drag, startPoint x: 710, startPoint y: 342, endPoint x: 664, endPoint y: 342, distance: 46.3
click at [664, 342] on div "Subtitle Subtitle" at bounding box center [735, 338] width 148 height 22
paste input "641125.93 m E"
paste input "5814909.67 m S"
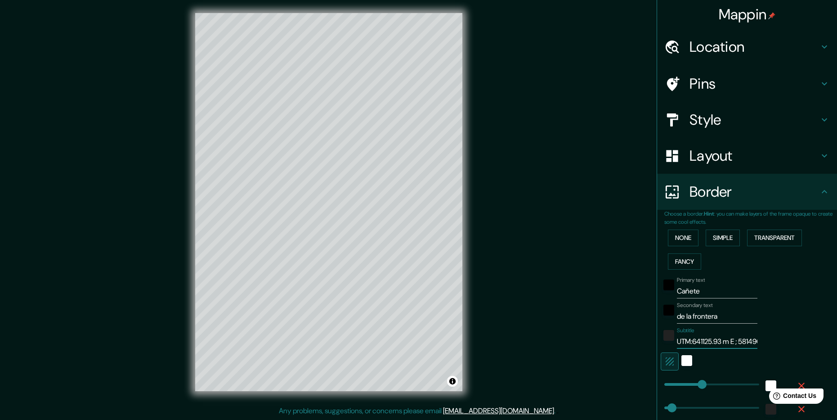
scroll to position [0, 36]
click at [682, 361] on div "white" at bounding box center [687, 360] width 11 height 11
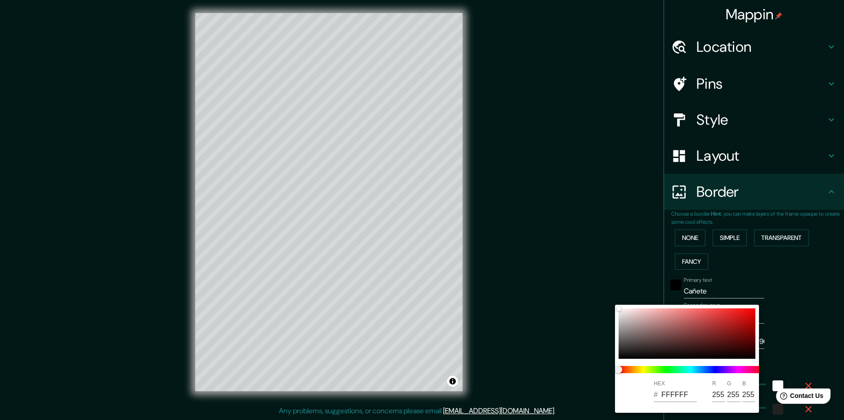
click at [387, 207] on div at bounding box center [422, 210] width 844 height 420
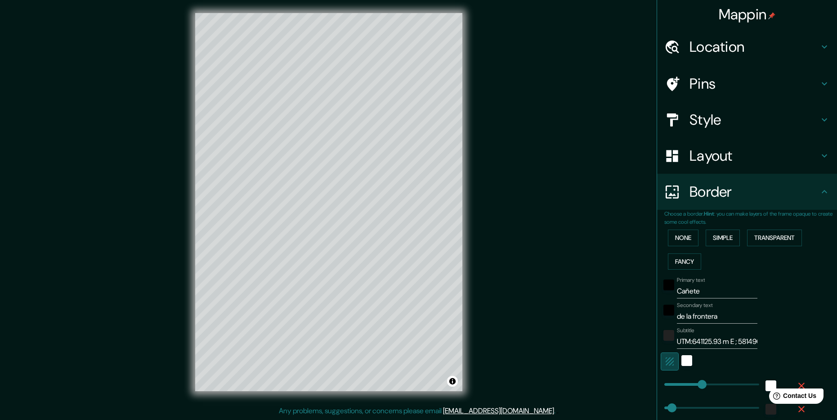
click at [666, 363] on icon "button" at bounding box center [670, 361] width 8 height 8
click at [682, 363] on div "white" at bounding box center [687, 360] width 11 height 11
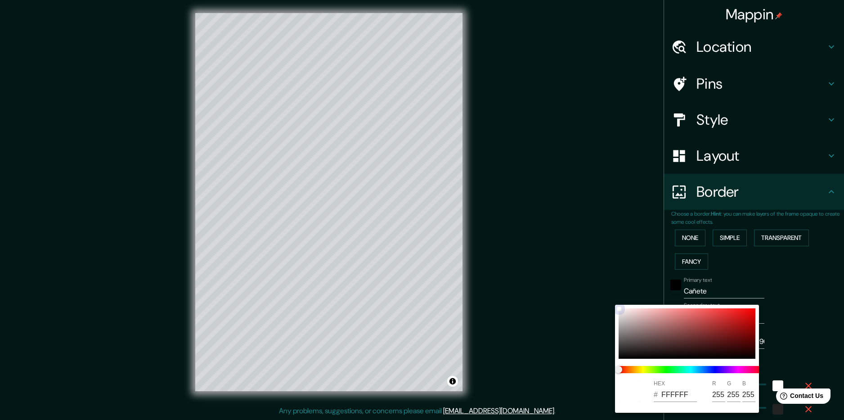
click at [736, 332] on div at bounding box center [687, 333] width 137 height 50
click at [714, 320] on div at bounding box center [687, 333] width 137 height 50
click at [686, 315] on div at bounding box center [687, 333] width 137 height 50
click at [637, 351] on div at bounding box center [687, 333] width 137 height 50
click at [670, 322] on div at bounding box center [687, 333] width 137 height 50
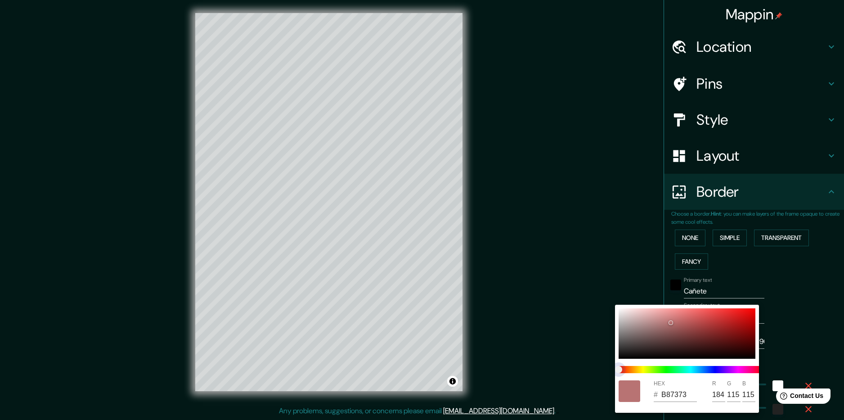
click at [644, 372] on span at bounding box center [691, 369] width 144 height 7
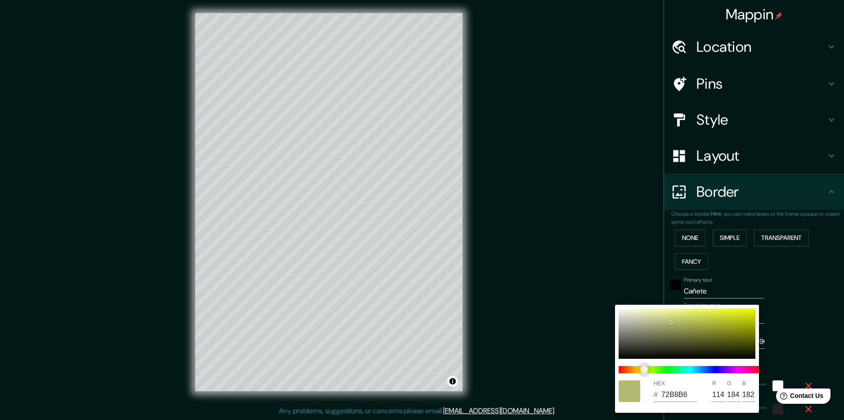
click at [690, 369] on span at bounding box center [691, 369] width 144 height 7
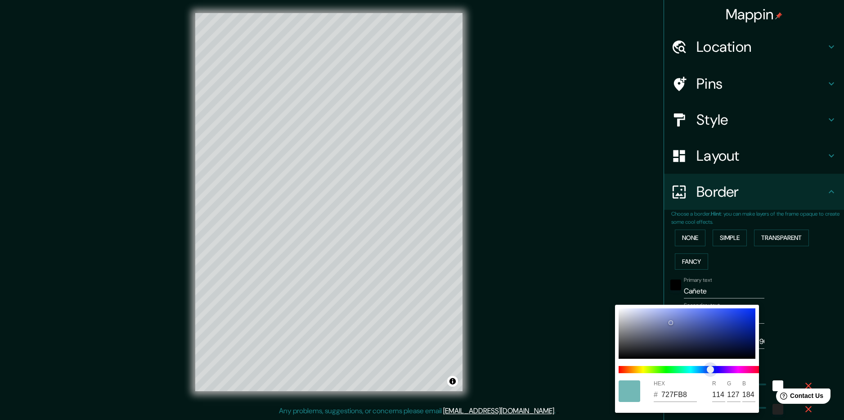
click at [710, 368] on span at bounding box center [691, 369] width 144 height 7
click at [728, 368] on span at bounding box center [691, 369] width 144 height 7
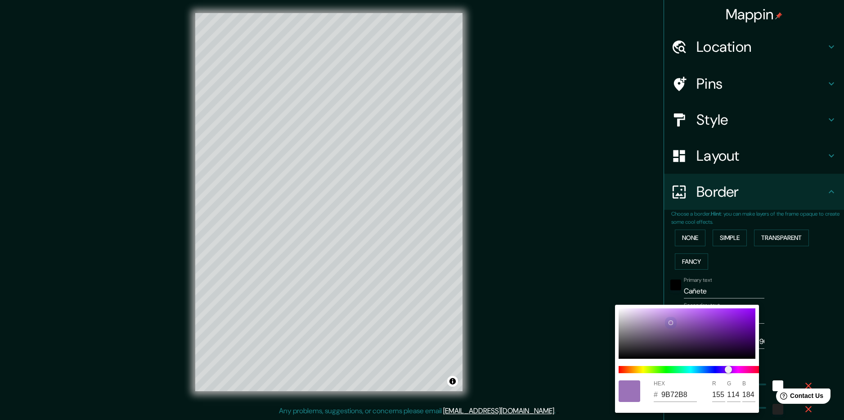
click at [637, 322] on div at bounding box center [687, 333] width 137 height 50
click at [635, 394] on div at bounding box center [630, 391] width 22 height 22
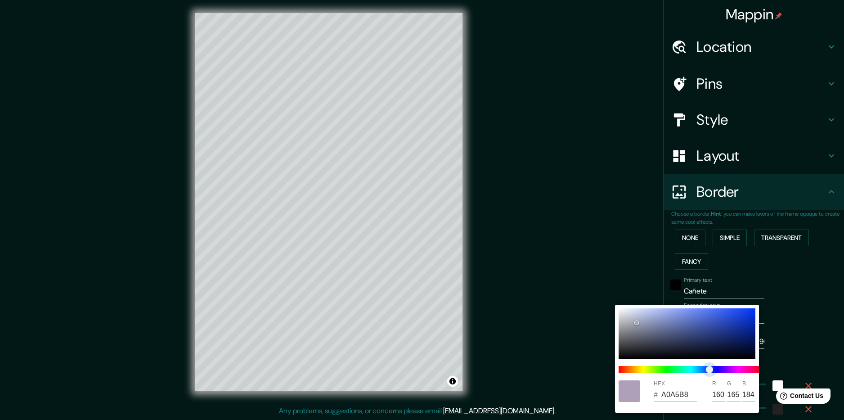
click at [710, 369] on span at bounding box center [691, 369] width 144 height 7
click at [696, 370] on span at bounding box center [691, 369] width 144 height 7
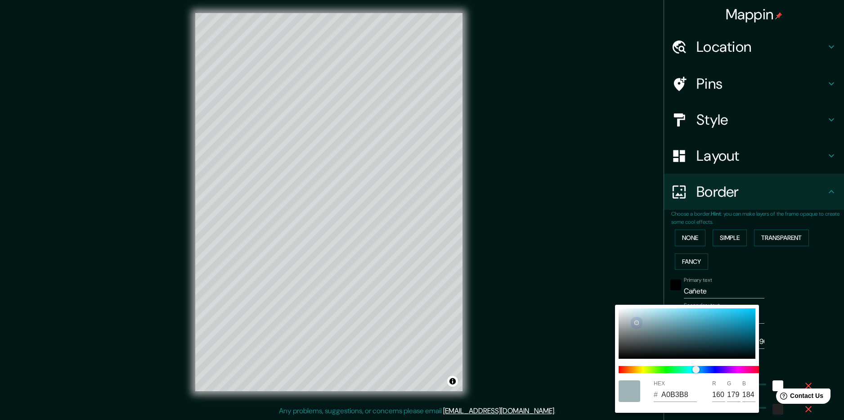
click at [658, 327] on div at bounding box center [687, 333] width 137 height 50
click at [671, 286] on div at bounding box center [422, 210] width 844 height 420
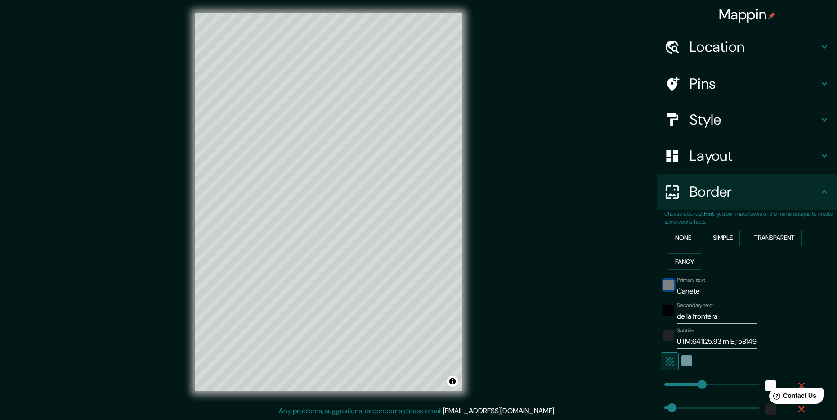
click at [664, 285] on div "black" at bounding box center [669, 284] width 11 height 11
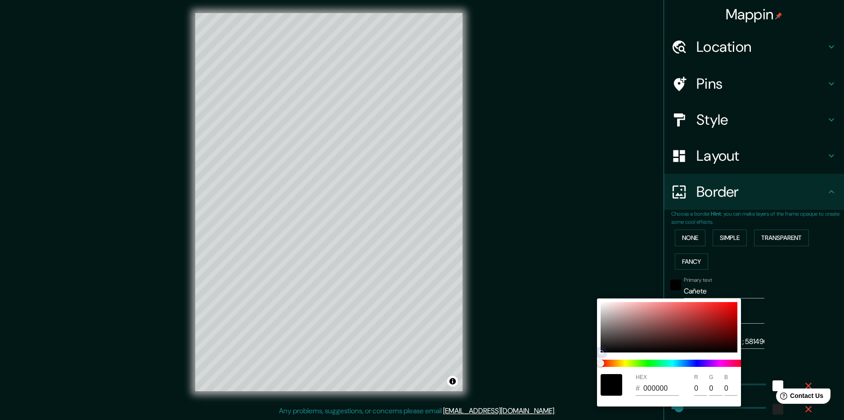
click at [602, 304] on div at bounding box center [669, 327] width 137 height 50
click at [603, 348] on div at bounding box center [669, 327] width 137 height 50
click at [607, 244] on div at bounding box center [422, 210] width 844 height 420
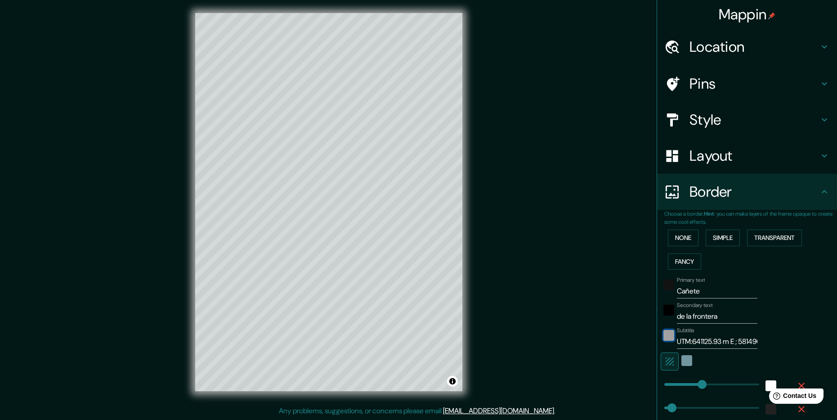
click at [664, 337] on div "color-222222" at bounding box center [669, 335] width 11 height 11
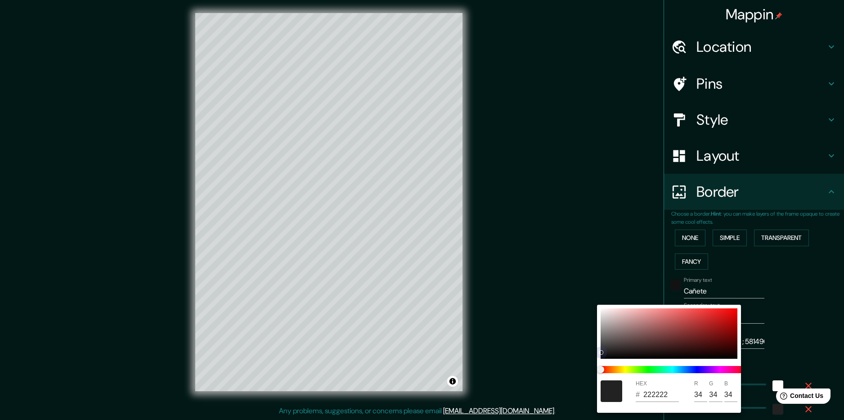
click at [685, 355] on div at bounding box center [669, 333] width 137 height 50
click at [611, 356] on div at bounding box center [669, 333] width 137 height 50
click at [622, 279] on div at bounding box center [422, 210] width 844 height 420
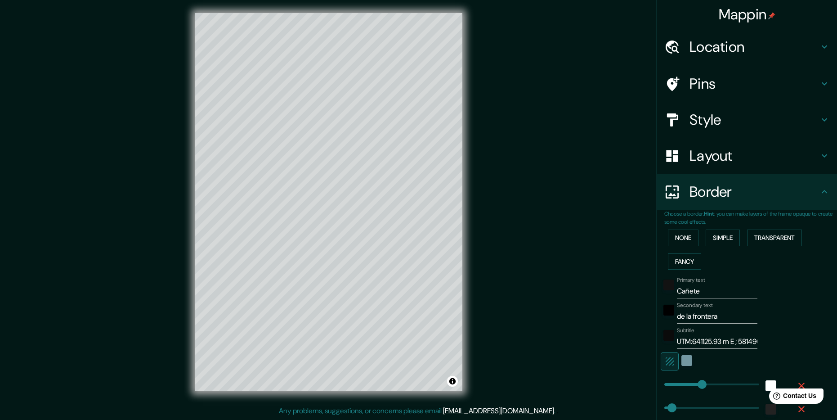
click at [685, 343] on input "UTM:641125.93 m E ; 5814909.67 m S" at bounding box center [717, 341] width 81 height 14
click at [677, 342] on input "UTM:641125.93 m E ; 5814909.67 m S" at bounding box center [717, 341] width 81 height 14
click at [575, 79] on div "Mappin Location [GEOGRAPHIC_DATA], [GEOGRAPHIC_DATA], [GEOGRAPHIC_DATA], [GEOGR…" at bounding box center [418, 209] width 837 height 421
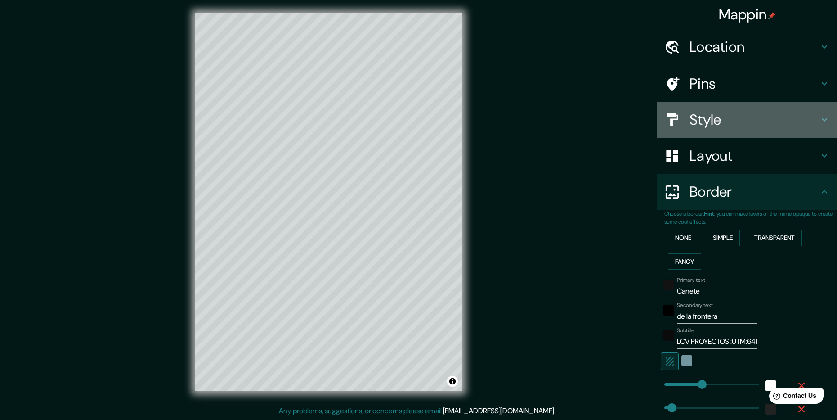
click at [715, 120] on h4 "Style" at bounding box center [755, 120] width 130 height 18
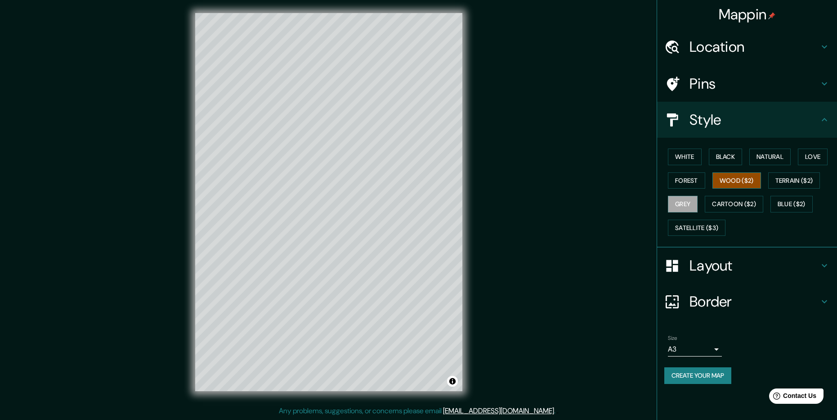
click at [735, 180] on button "Wood ($2)" at bounding box center [737, 180] width 49 height 17
click at [827, 123] on icon at bounding box center [824, 119] width 11 height 11
click at [720, 301] on h4 "Border" at bounding box center [755, 301] width 130 height 18
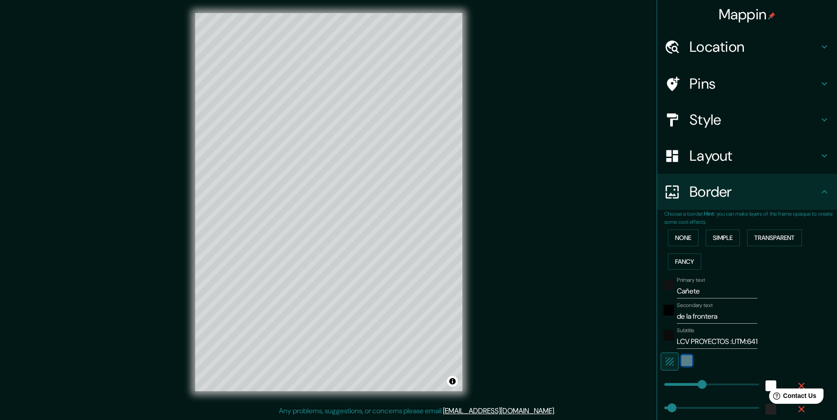
click at [682, 363] on div "color-7397A1" at bounding box center [687, 360] width 11 height 11
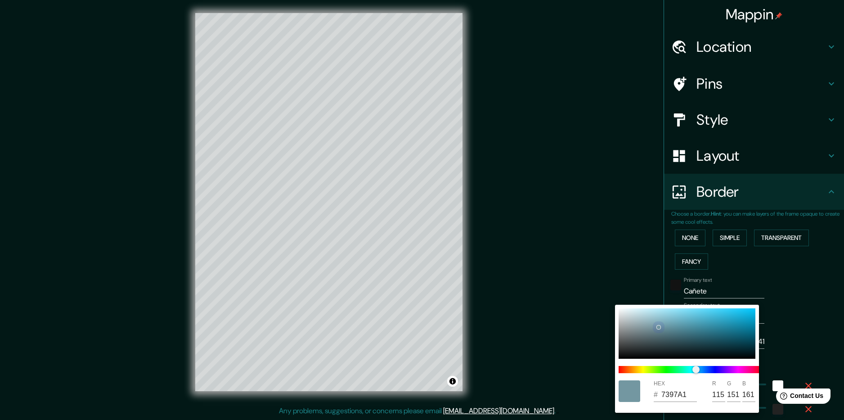
click at [622, 312] on div at bounding box center [687, 333] width 137 height 50
click at [583, 224] on div at bounding box center [422, 210] width 844 height 420
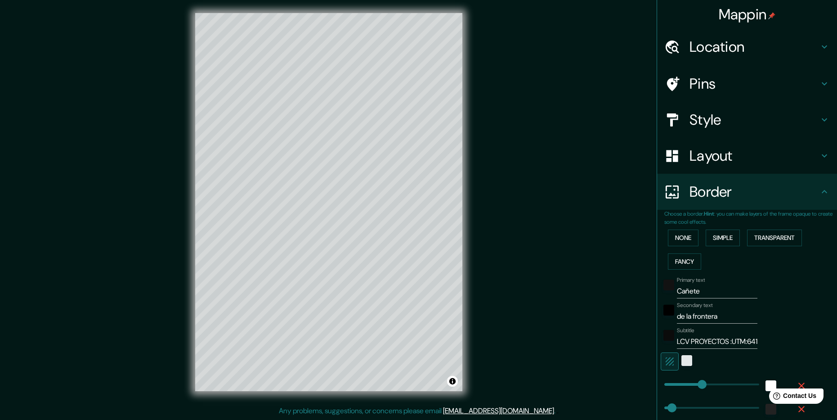
click at [707, 50] on h4 "Location" at bounding box center [755, 47] width 130 height 18
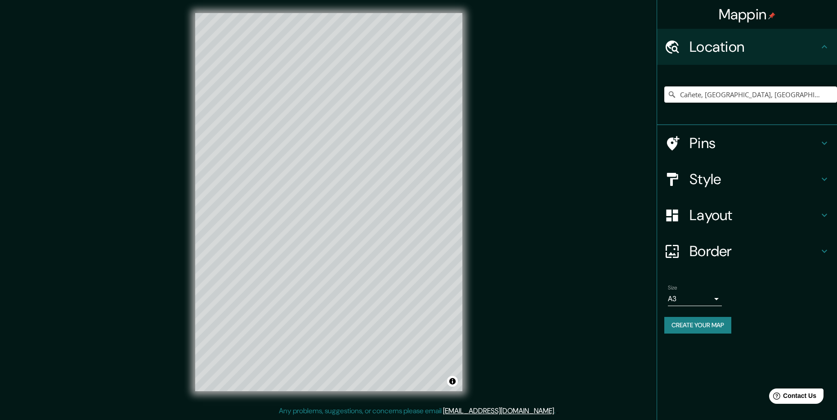
click at [707, 148] on h4 "Pins" at bounding box center [755, 143] width 130 height 18
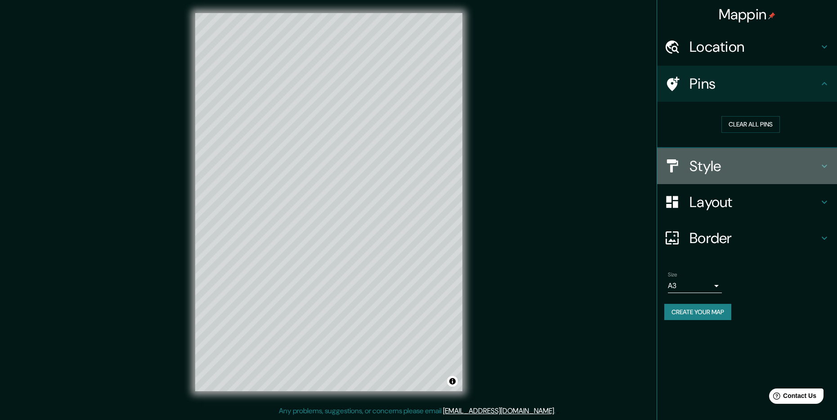
click at [706, 165] on h4 "Style" at bounding box center [755, 166] width 130 height 18
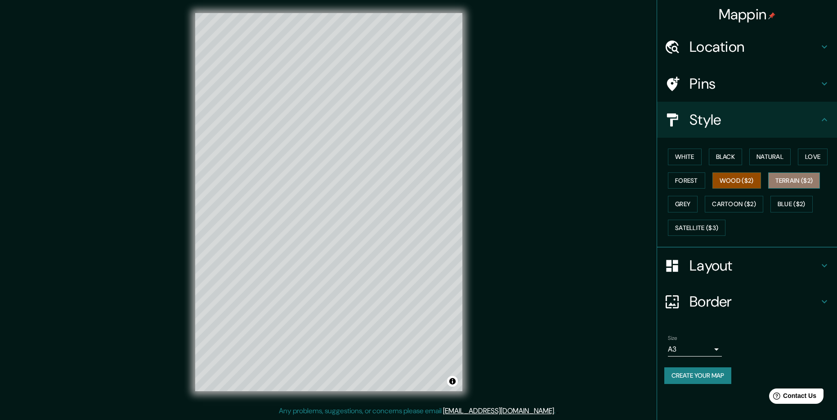
click at [793, 180] on button "Terrain ($2)" at bounding box center [795, 180] width 52 height 17
click at [789, 204] on button "Blue ($2)" at bounding box center [792, 204] width 42 height 17
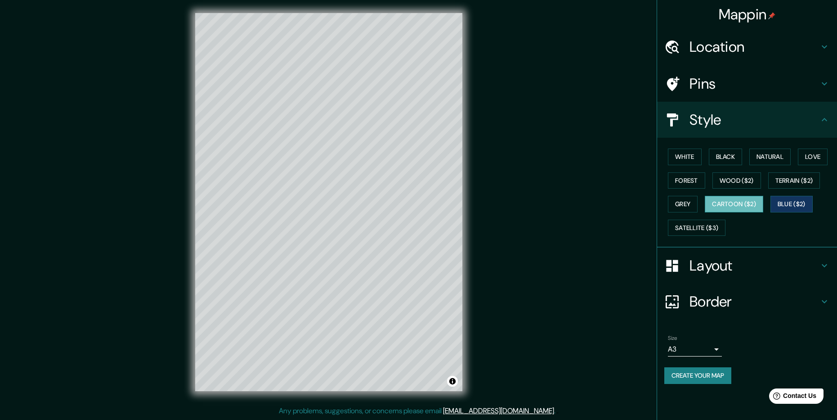
click at [736, 205] on button "Cartoon ($2)" at bounding box center [734, 204] width 58 height 17
click at [784, 203] on button "Blue ($2)" at bounding box center [792, 204] width 42 height 17
click at [688, 156] on button "White" at bounding box center [685, 156] width 34 height 17
click at [733, 157] on button "Black" at bounding box center [726, 156] width 34 height 17
